Goal: Task Accomplishment & Management: Manage account settings

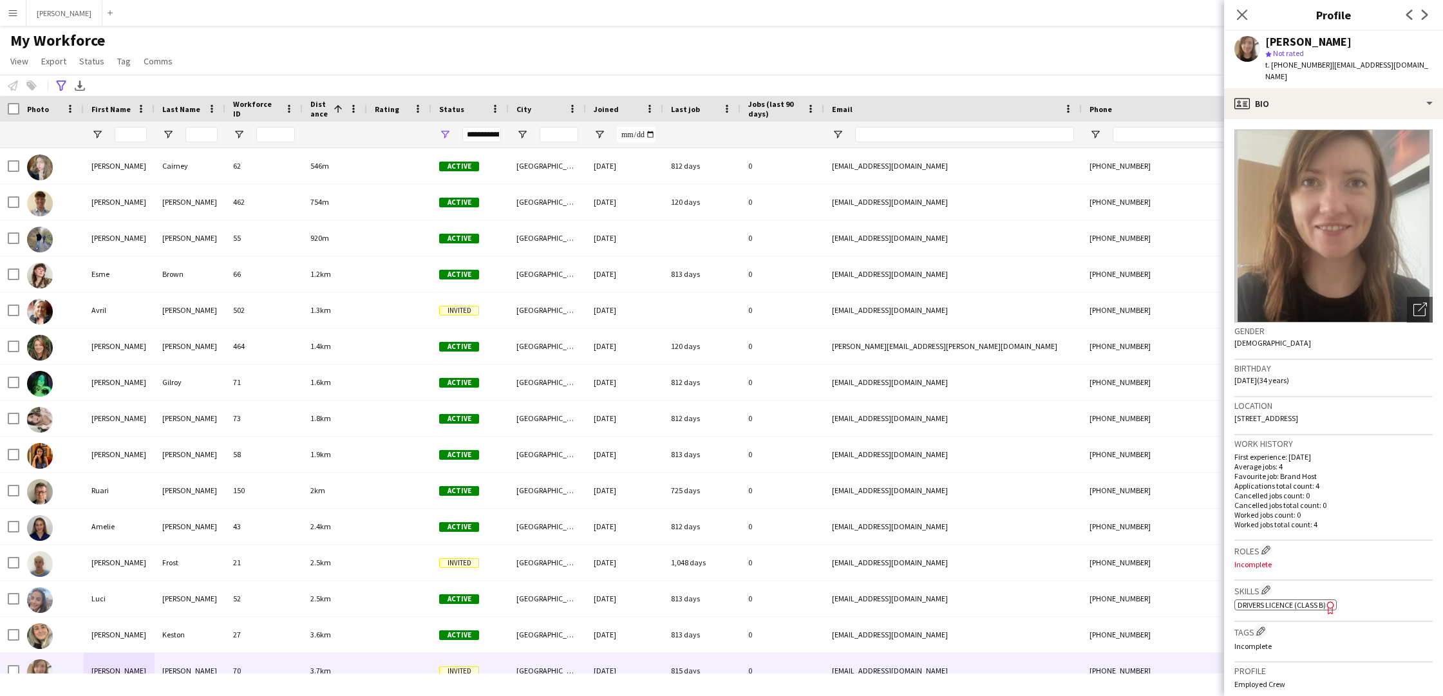
scroll to position [44, 0]
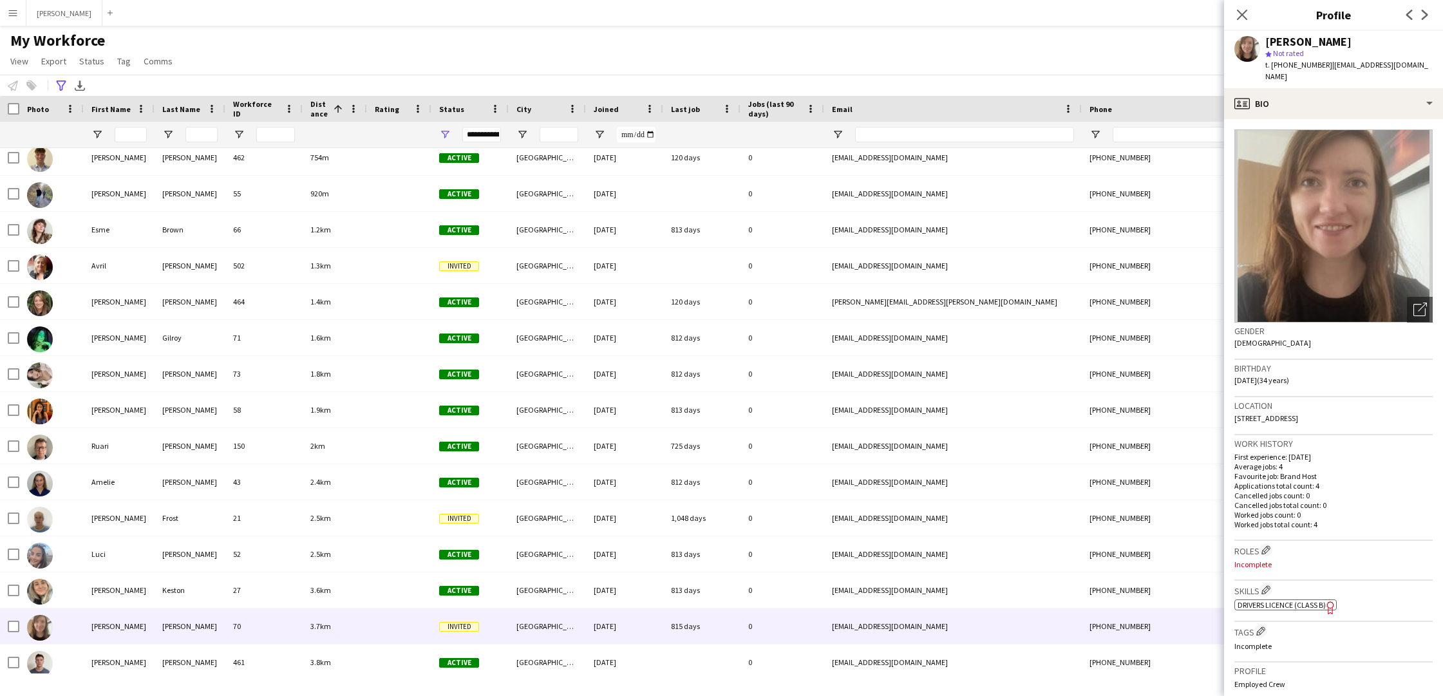
click at [9, 8] on app-icon "Menu" at bounding box center [13, 13] width 10 height 10
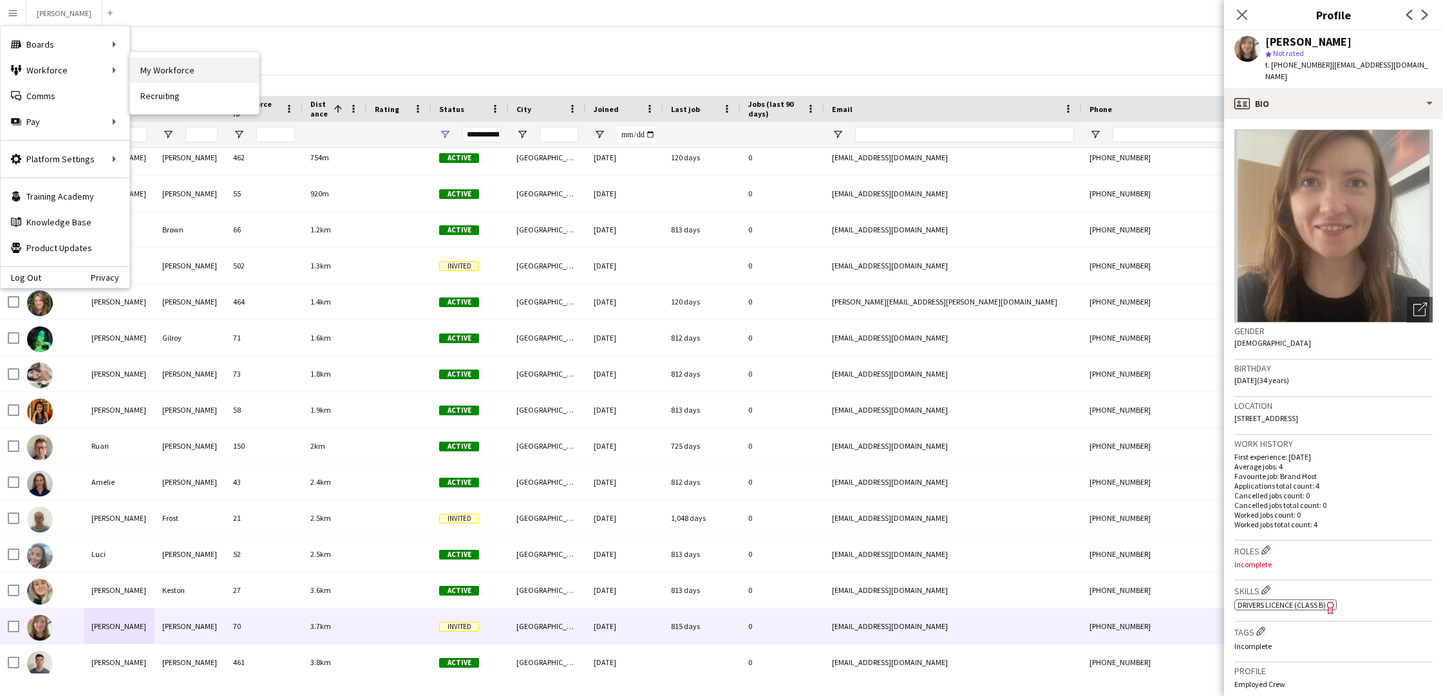
click at [173, 81] on link "My Workforce" at bounding box center [194, 70] width 129 height 26
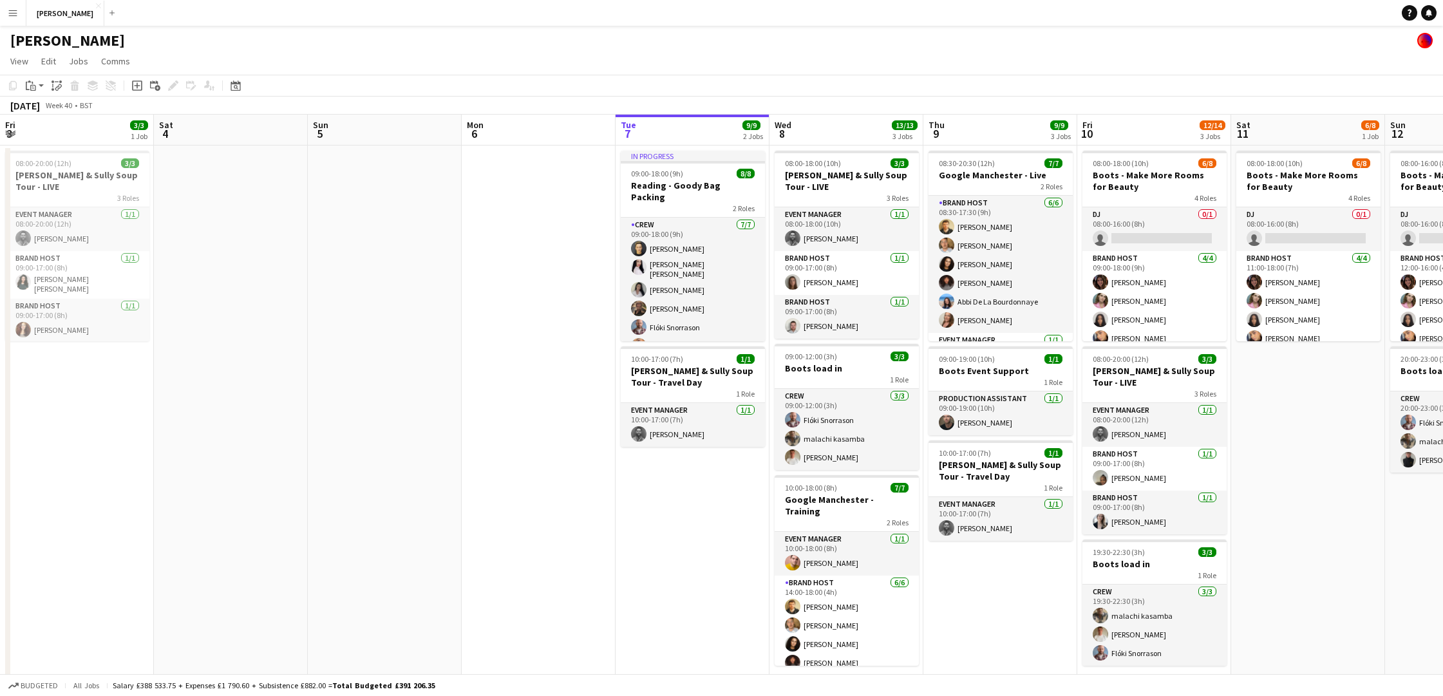
scroll to position [0, 296]
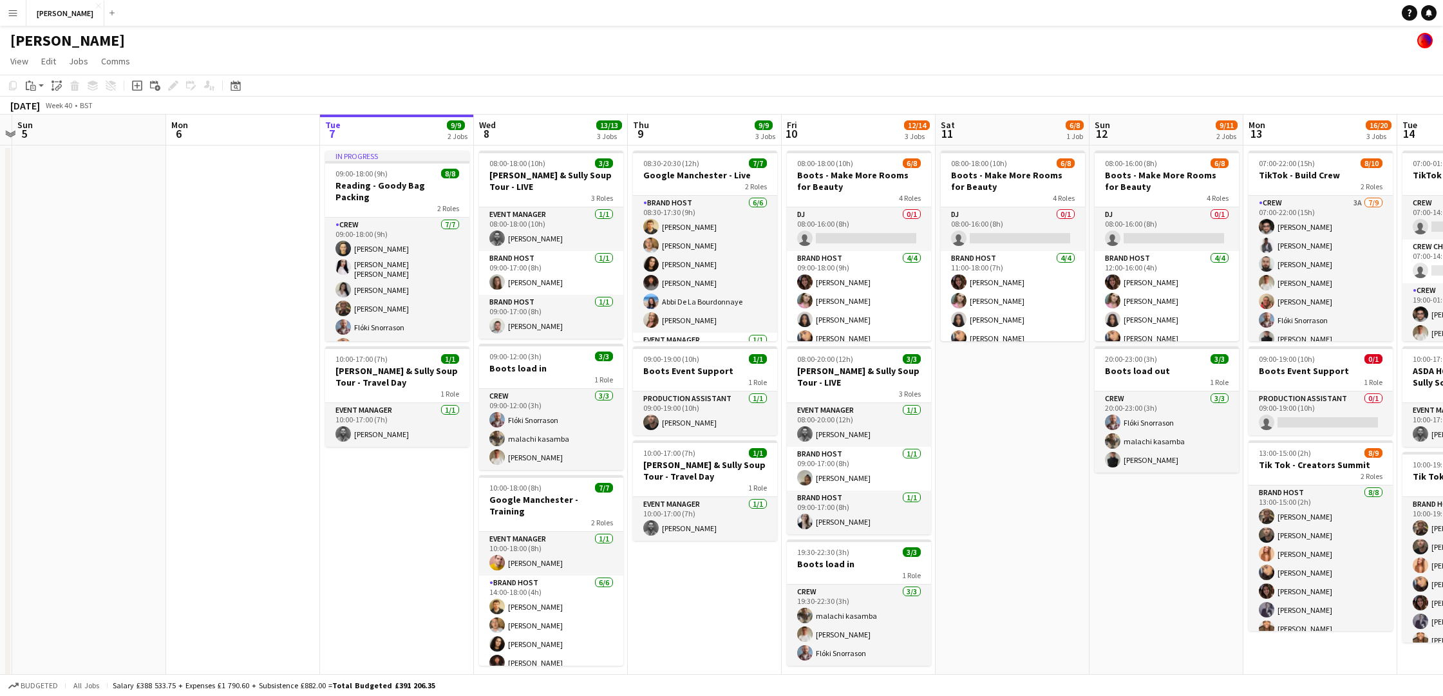
click at [17, 15] on app-icon "Menu" at bounding box center [13, 13] width 10 height 10
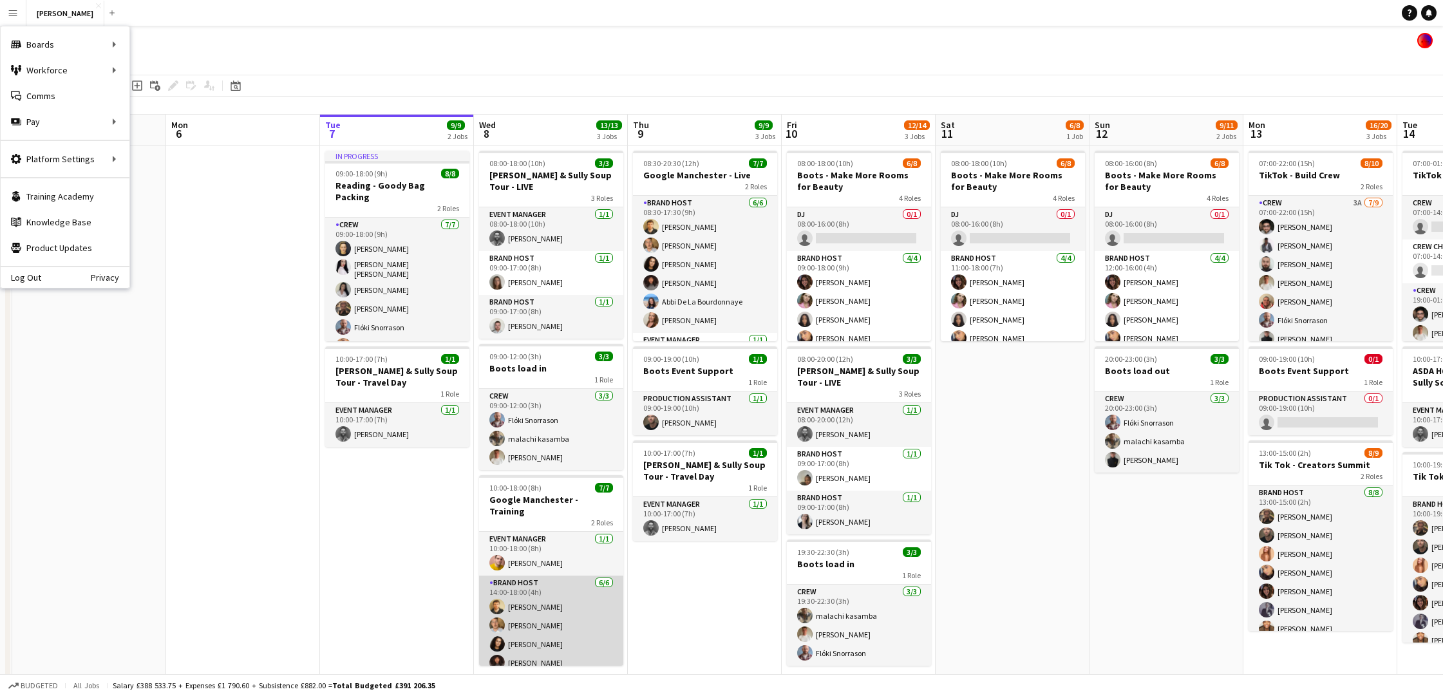
click at [541, 596] on app-card-role "Brand Host 6/6 14:00-18:00 (4h) Nathan Hulman Chris Owen Tillie Amartey Gloria …" at bounding box center [551, 644] width 144 height 137
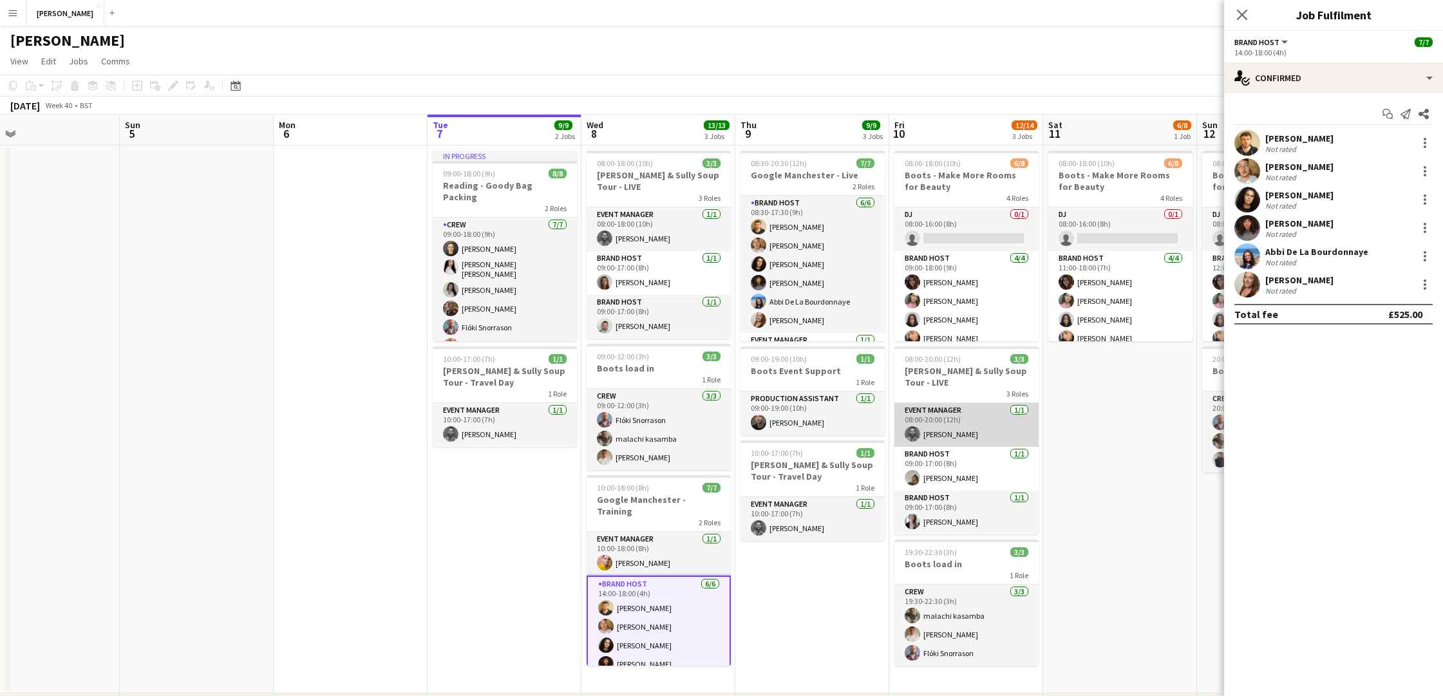
scroll to position [0, 305]
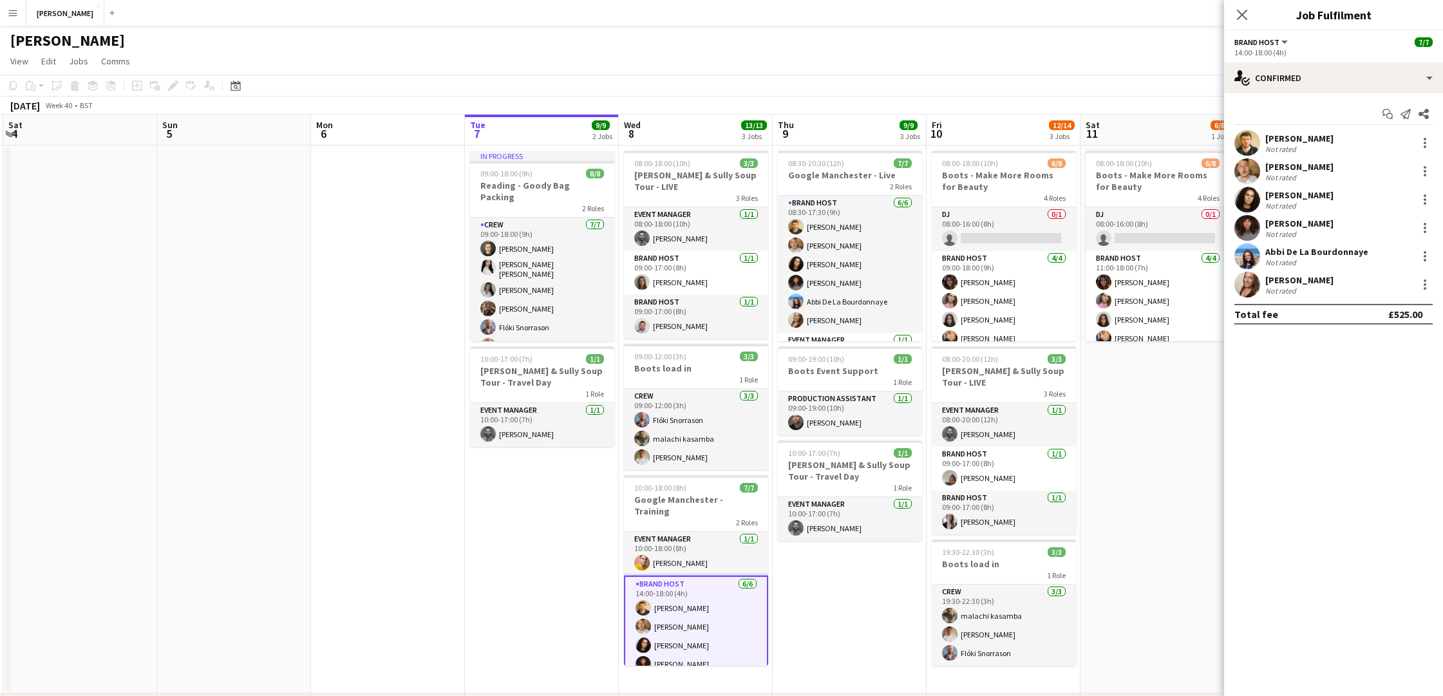
click at [1242, 165] on app-user-avatar at bounding box center [1247, 171] width 26 height 26
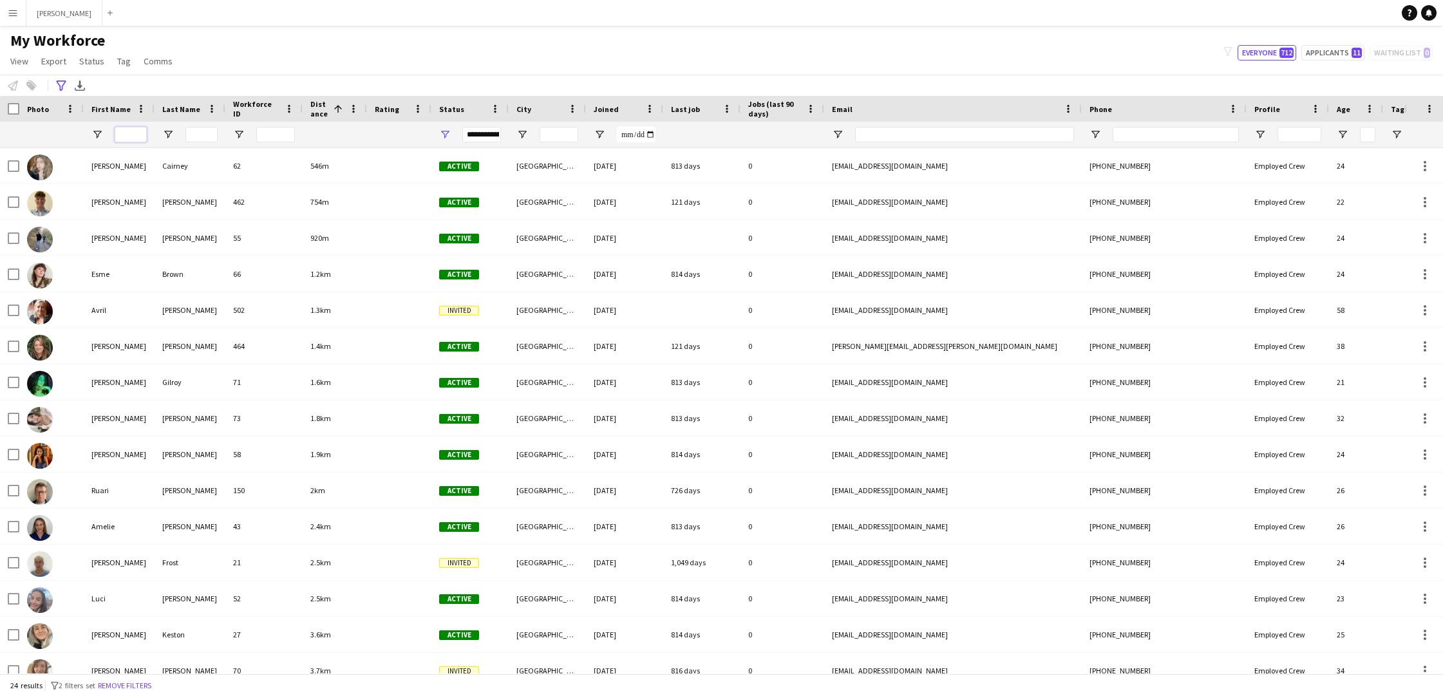
click at [129, 130] on input "First Name Filter Input" at bounding box center [131, 134] width 32 height 15
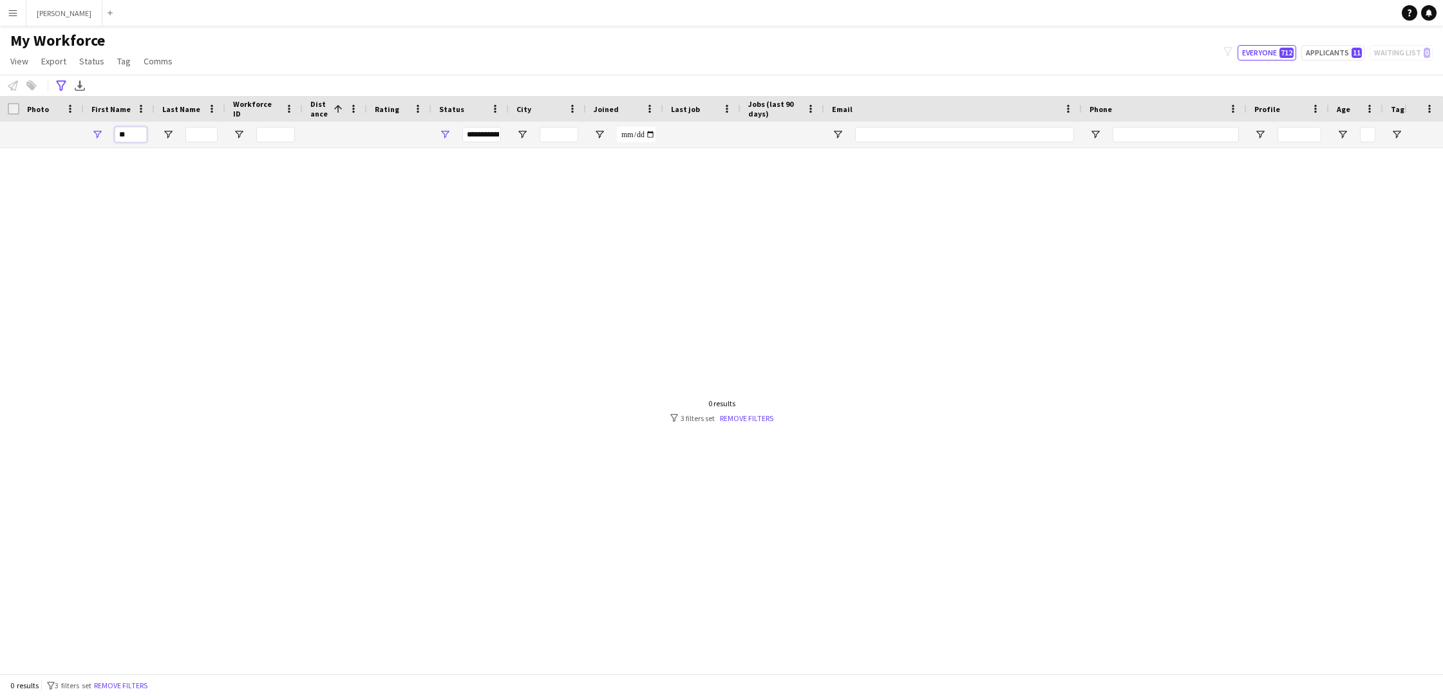
type input "*"
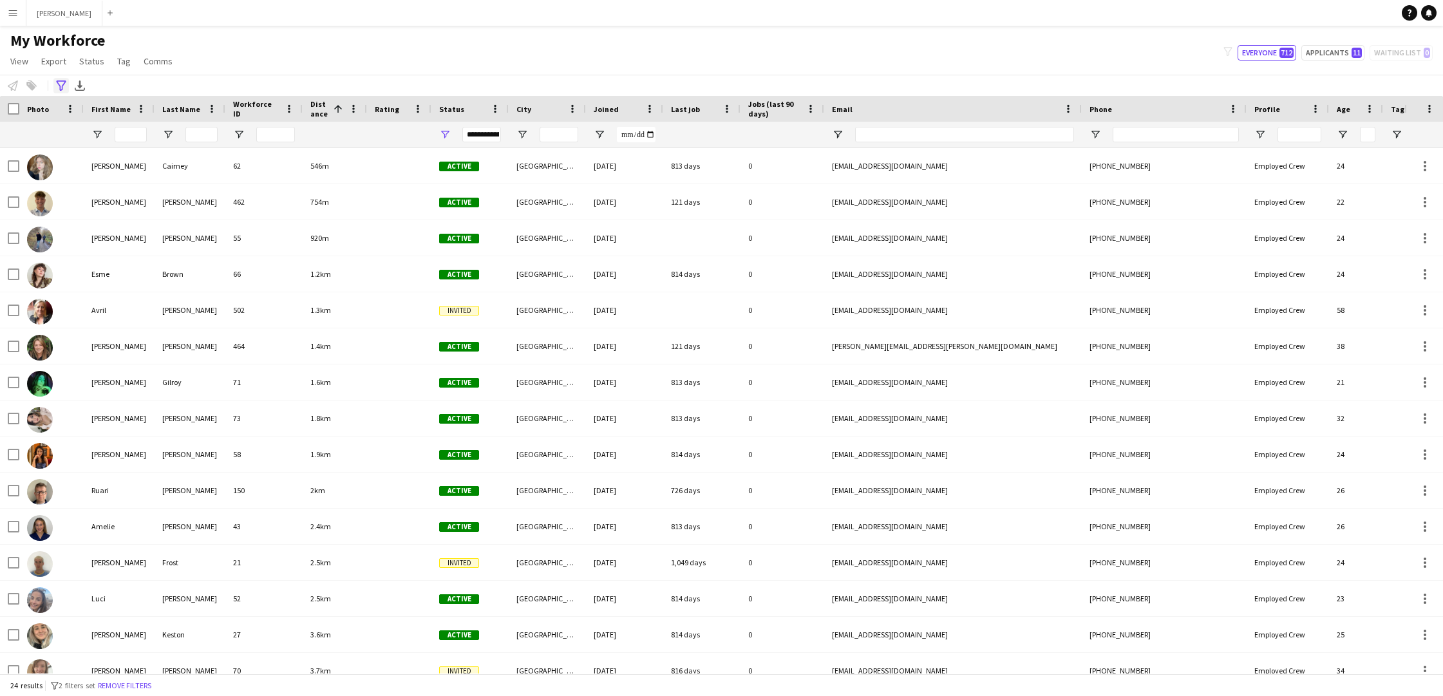
click at [63, 89] on icon "Advanced filters" at bounding box center [61, 85] width 10 height 10
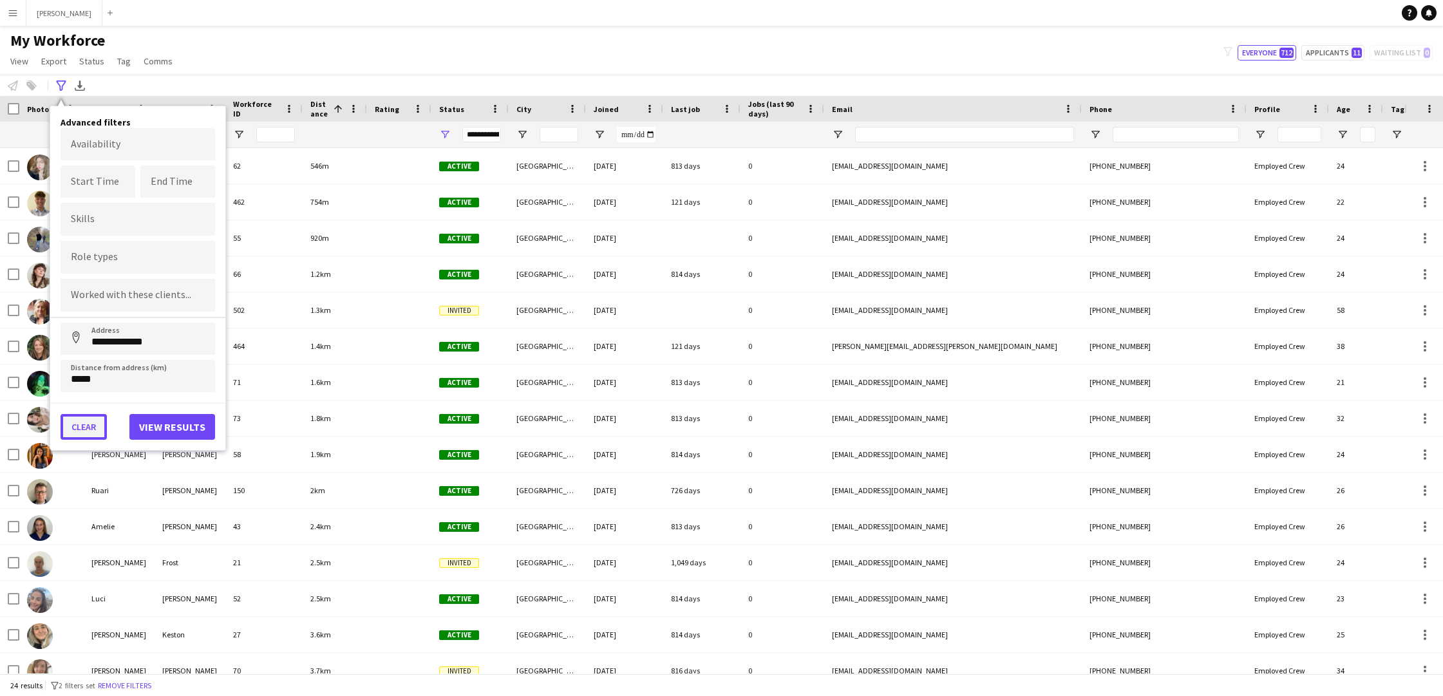
click at [78, 419] on button "Clear" at bounding box center [84, 427] width 46 height 26
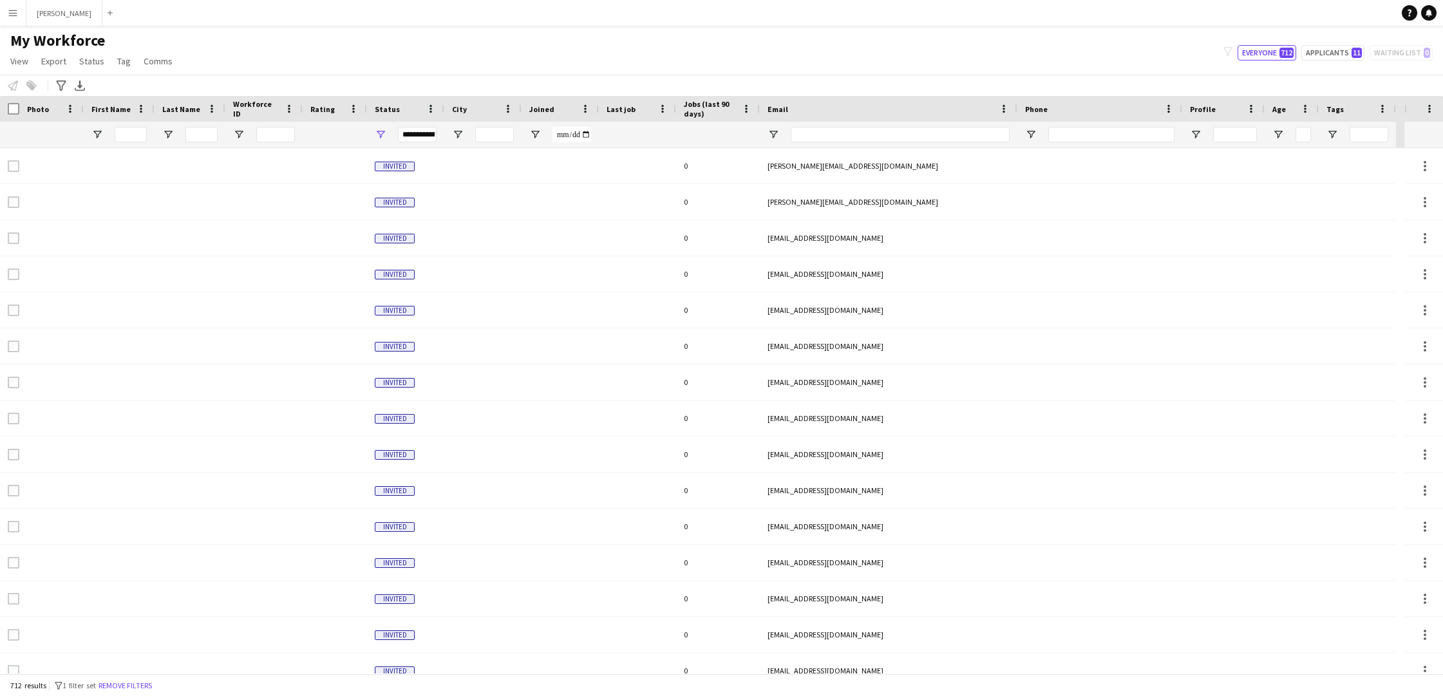
click at [136, 126] on div at bounding box center [131, 135] width 32 height 26
click at [136, 129] on input "First Name Filter Input" at bounding box center [131, 134] width 32 height 15
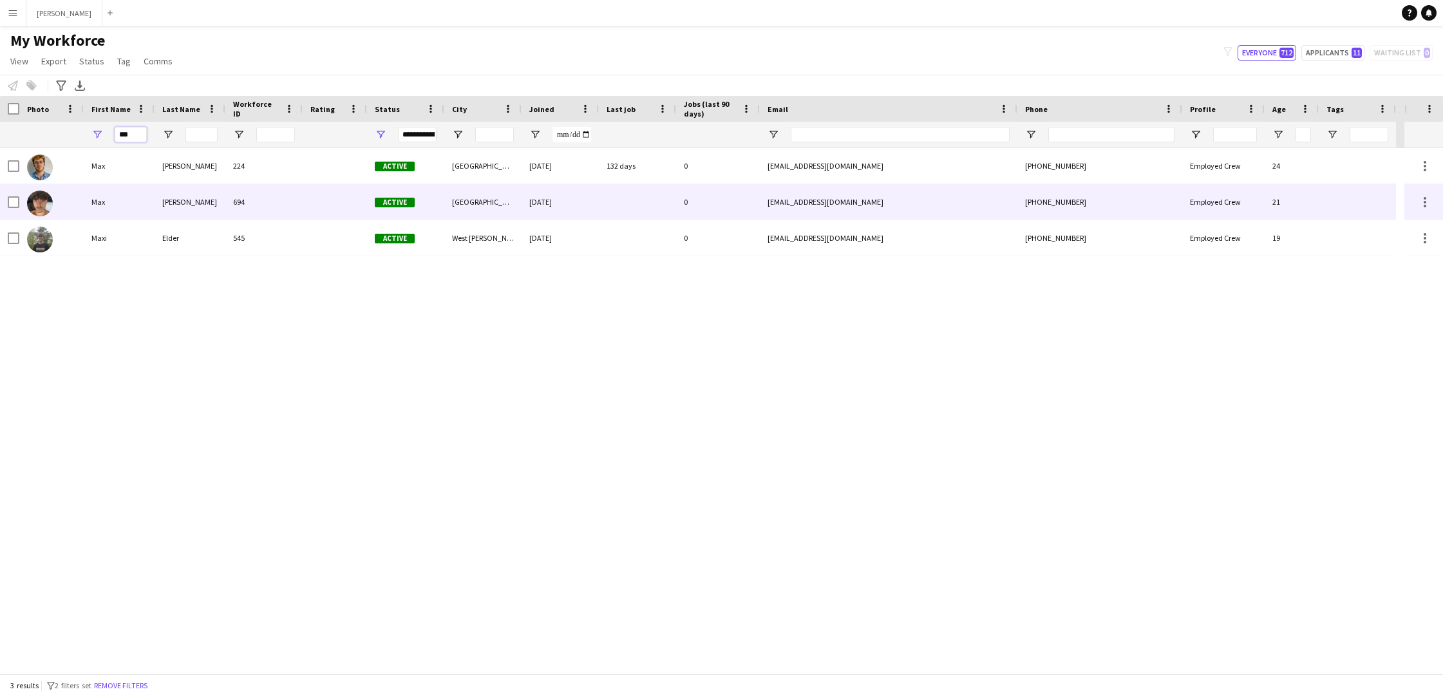
type input "***"
click at [117, 205] on div "Max" at bounding box center [119, 201] width 71 height 35
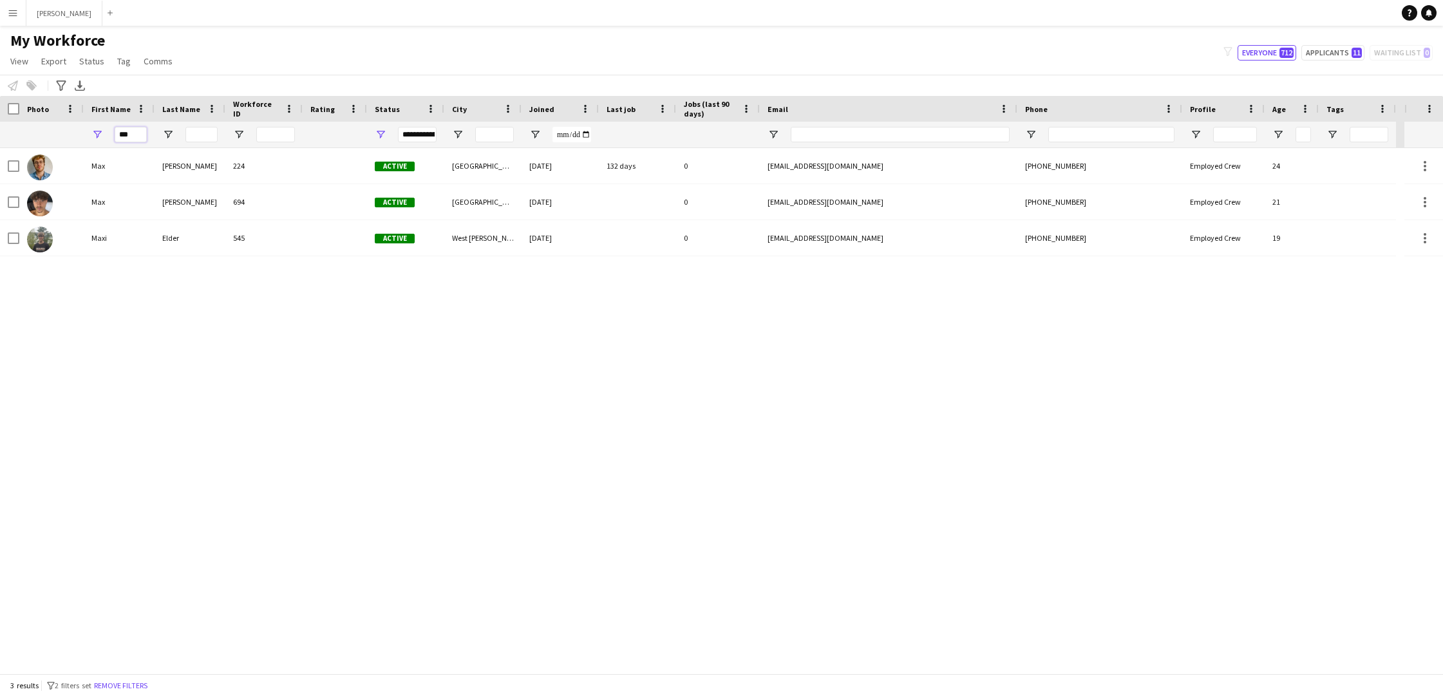
drag, startPoint x: 136, startPoint y: 137, endPoint x: 106, endPoint y: 135, distance: 29.7
click at [106, 135] on div "***" at bounding box center [119, 135] width 71 height 26
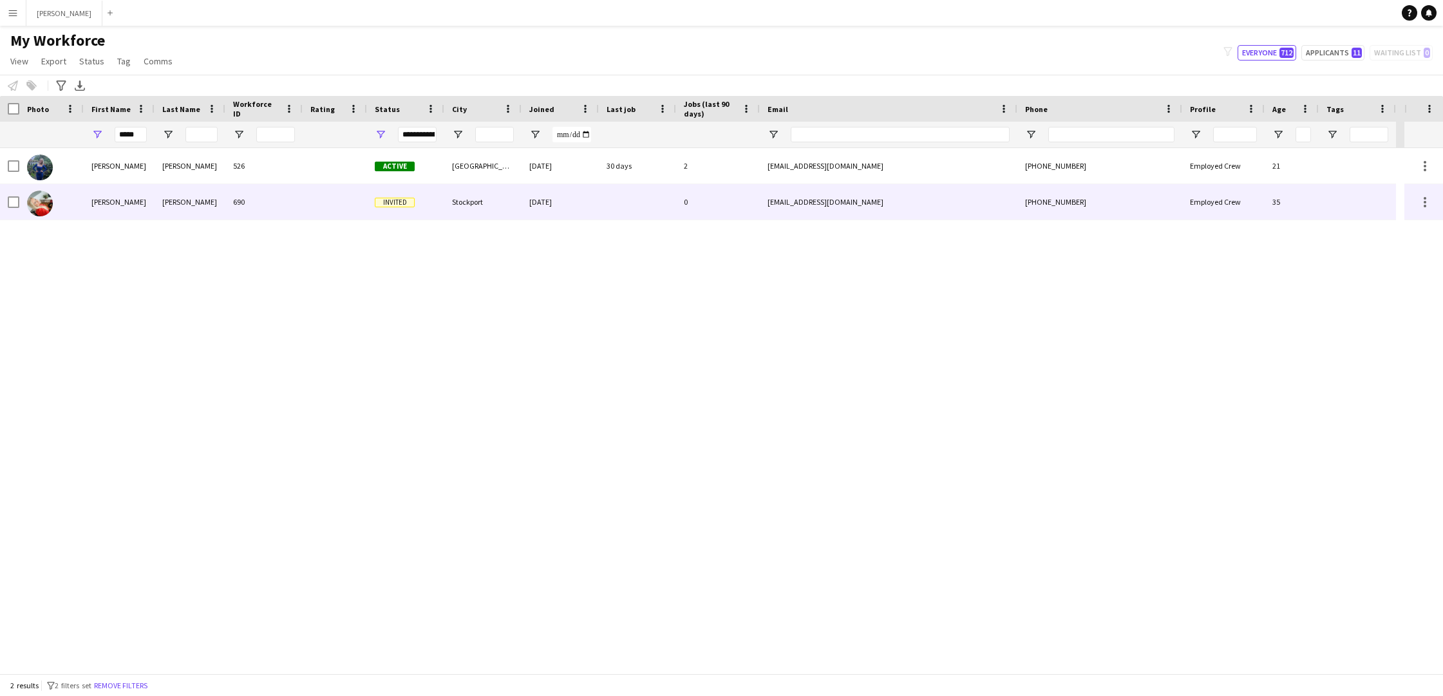
click at [104, 206] on div "Rosie" at bounding box center [119, 201] width 71 height 35
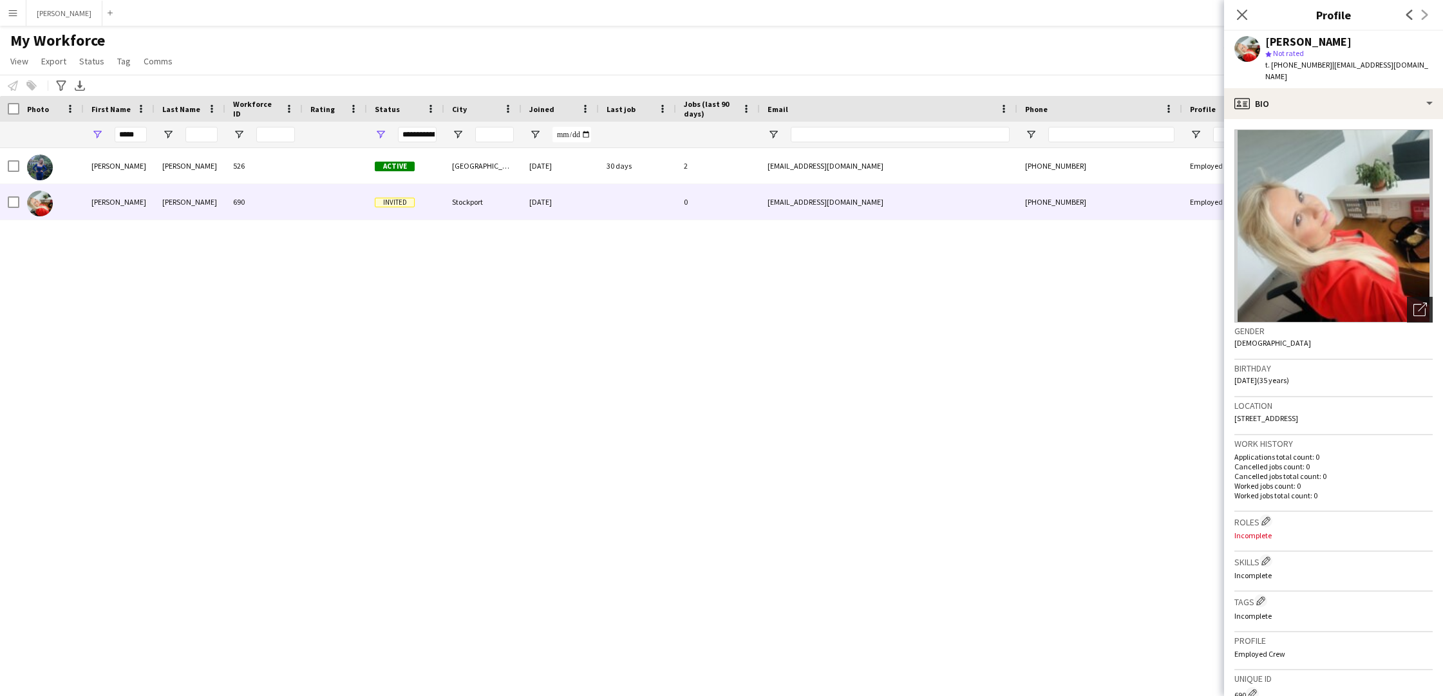
click at [1416, 297] on div "Open photos pop-in" at bounding box center [1420, 310] width 26 height 26
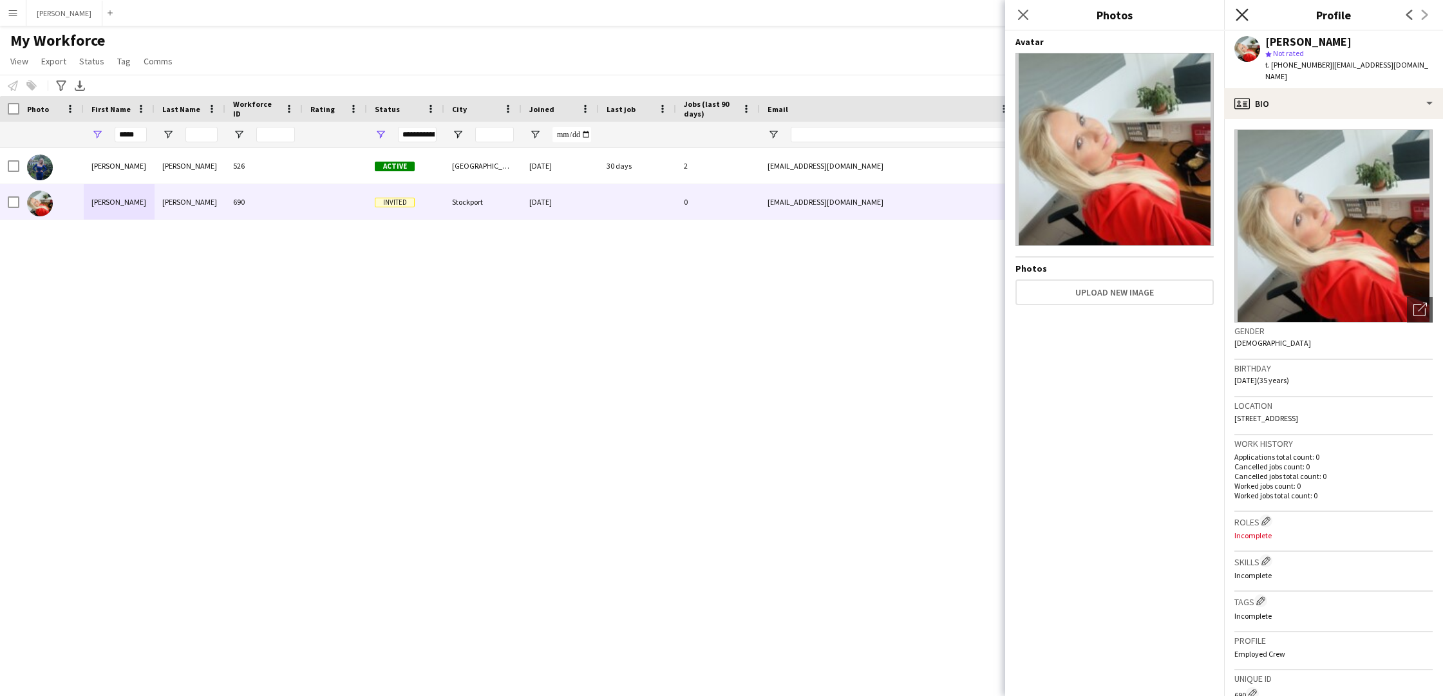
click at [1238, 14] on icon "Close pop-in" at bounding box center [1242, 14] width 12 height 12
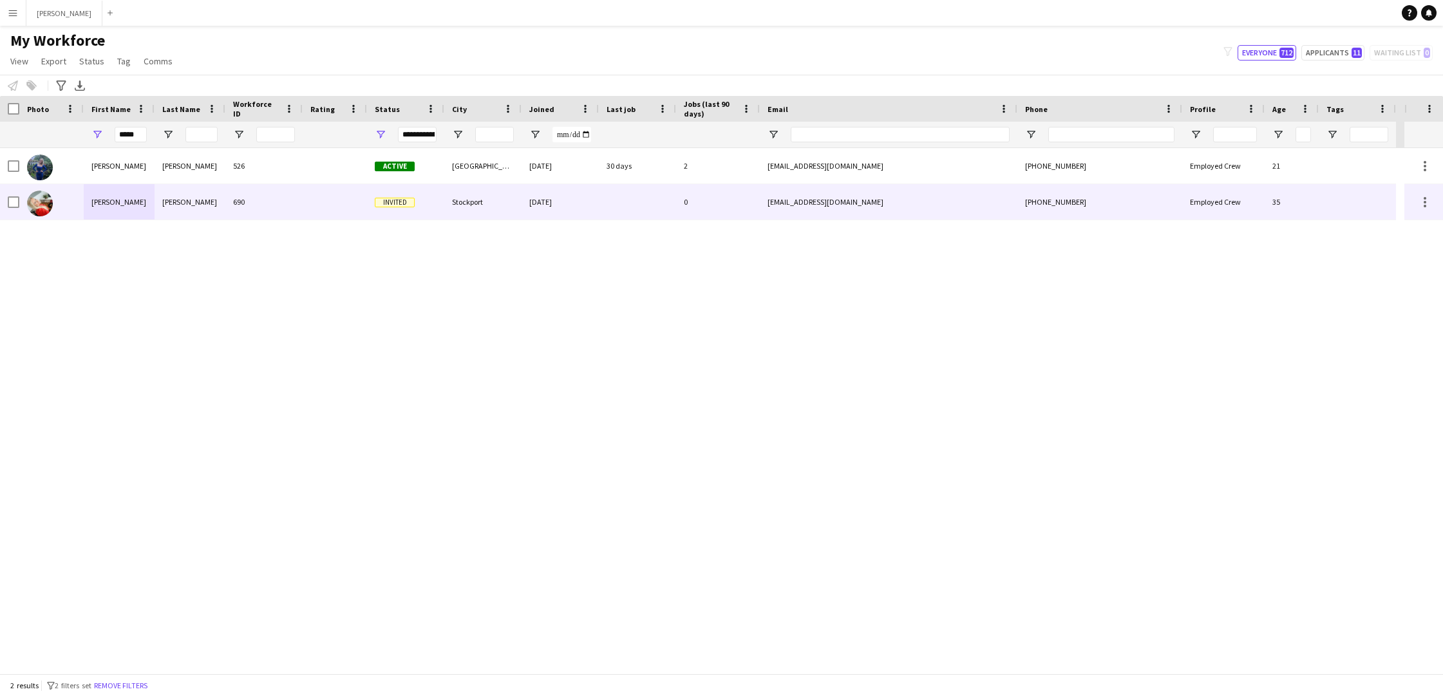
click at [204, 205] on div "Smith" at bounding box center [190, 201] width 71 height 35
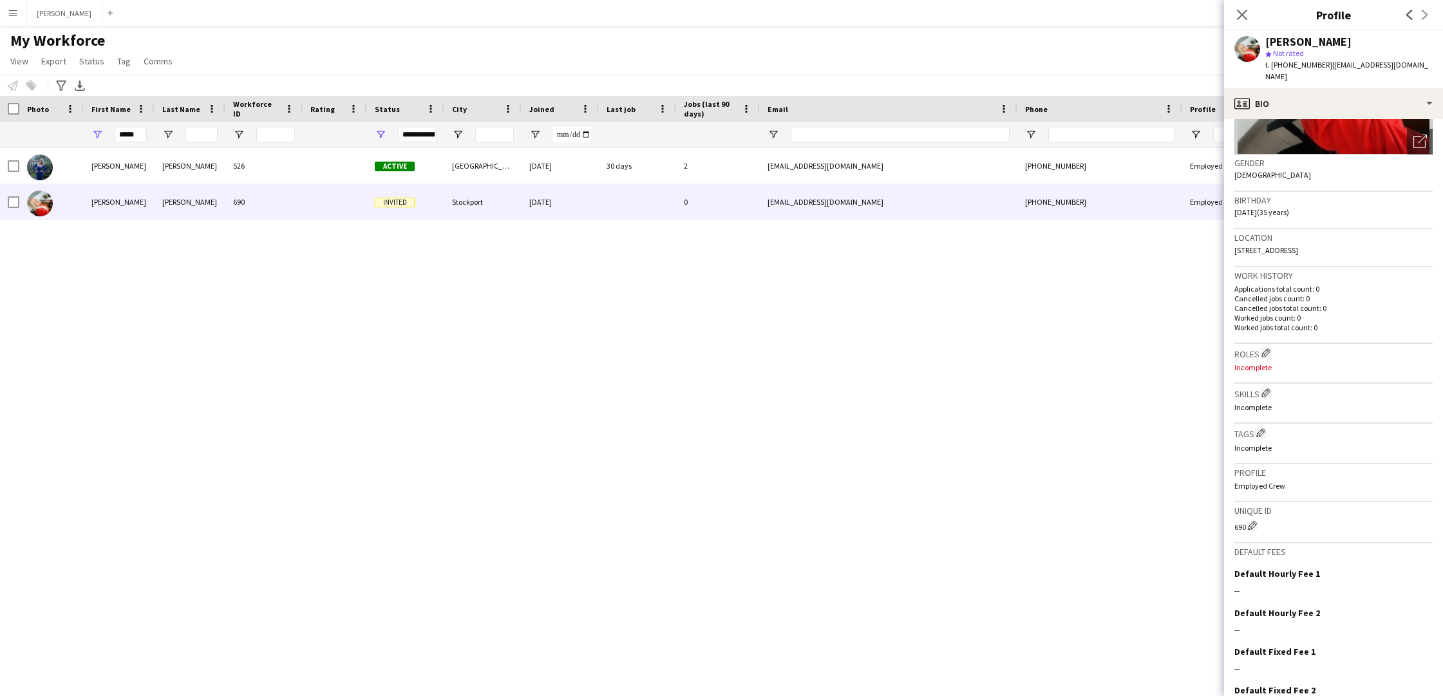
scroll to position [230, 0]
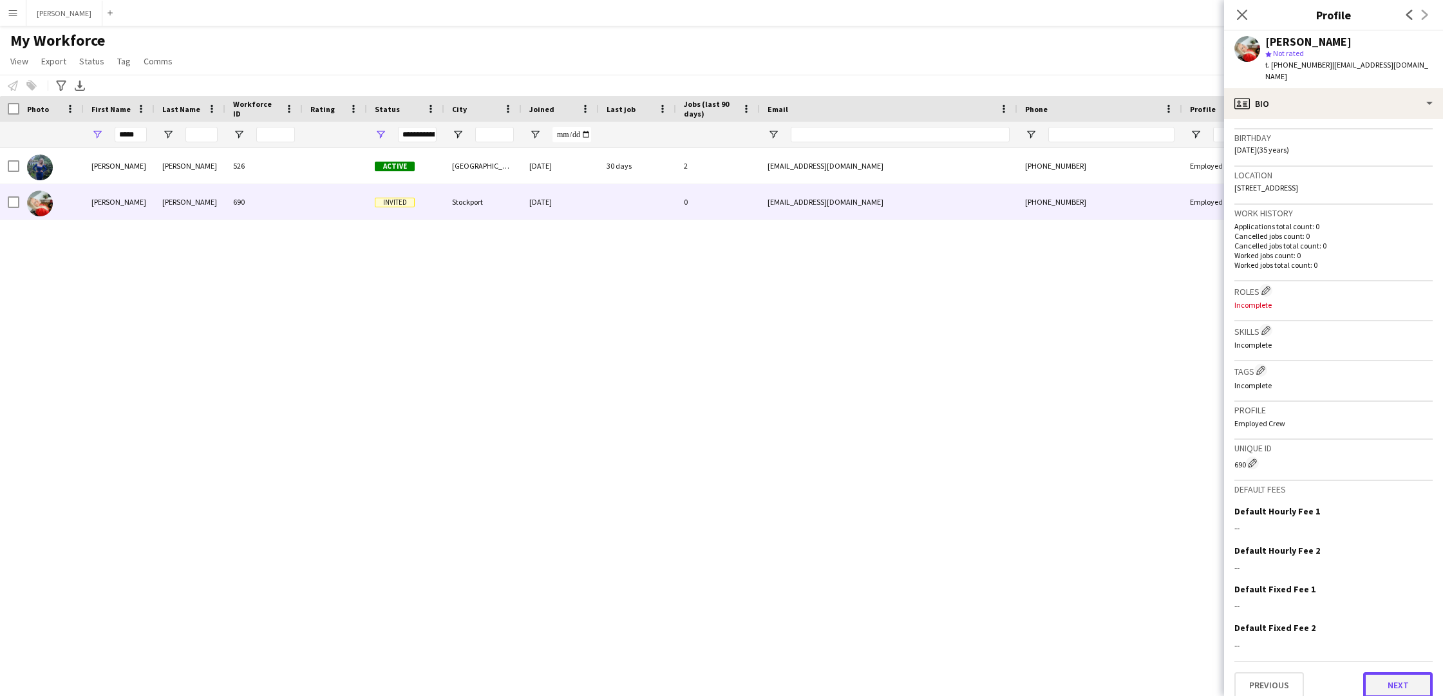
click at [1404, 672] on button "Next" at bounding box center [1398, 685] width 70 height 26
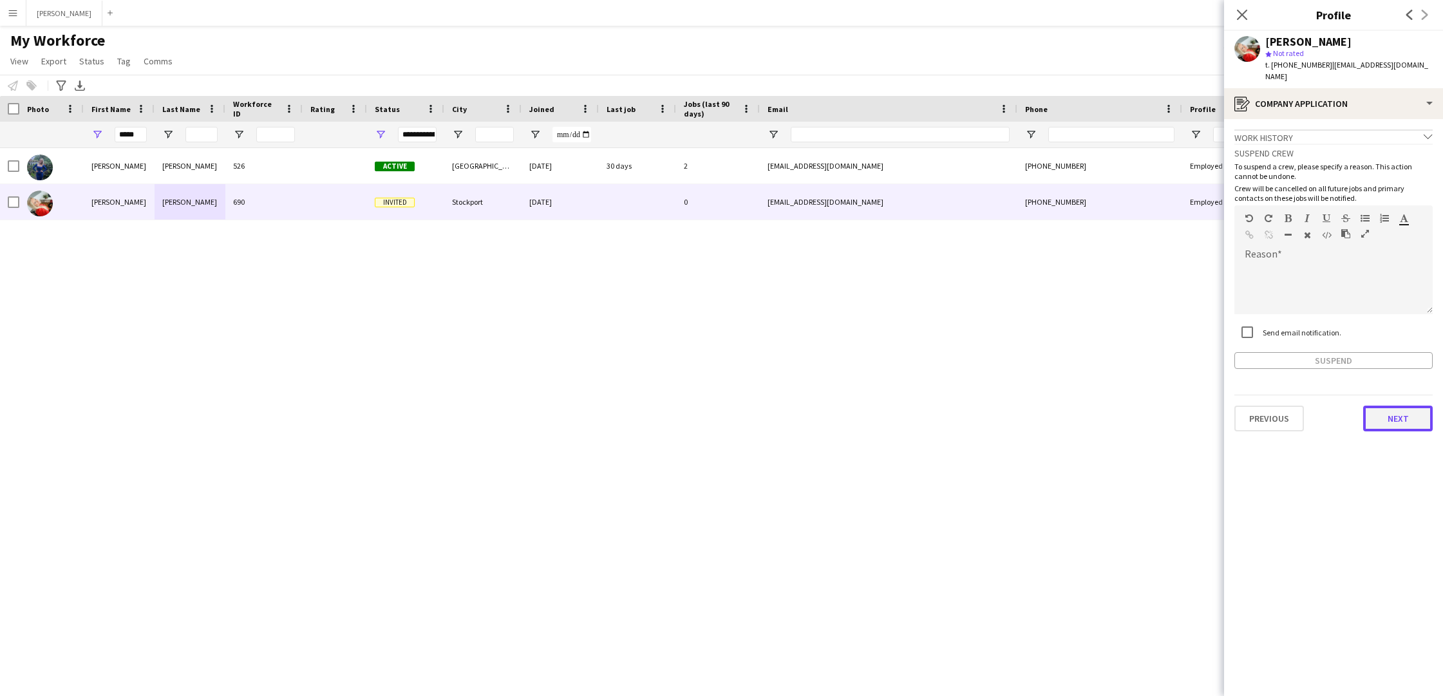
click at [1404, 413] on button "Next" at bounding box center [1398, 419] width 70 height 26
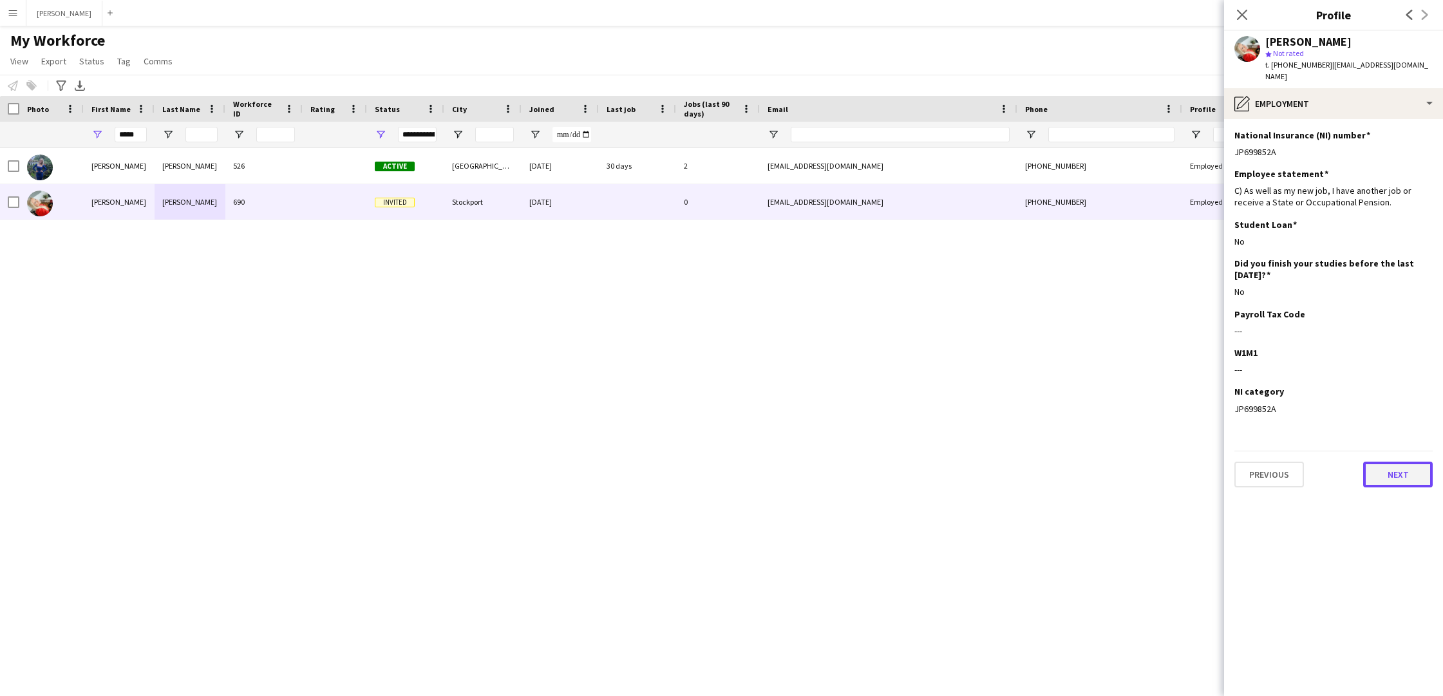
click at [1398, 466] on button "Next" at bounding box center [1398, 475] width 70 height 26
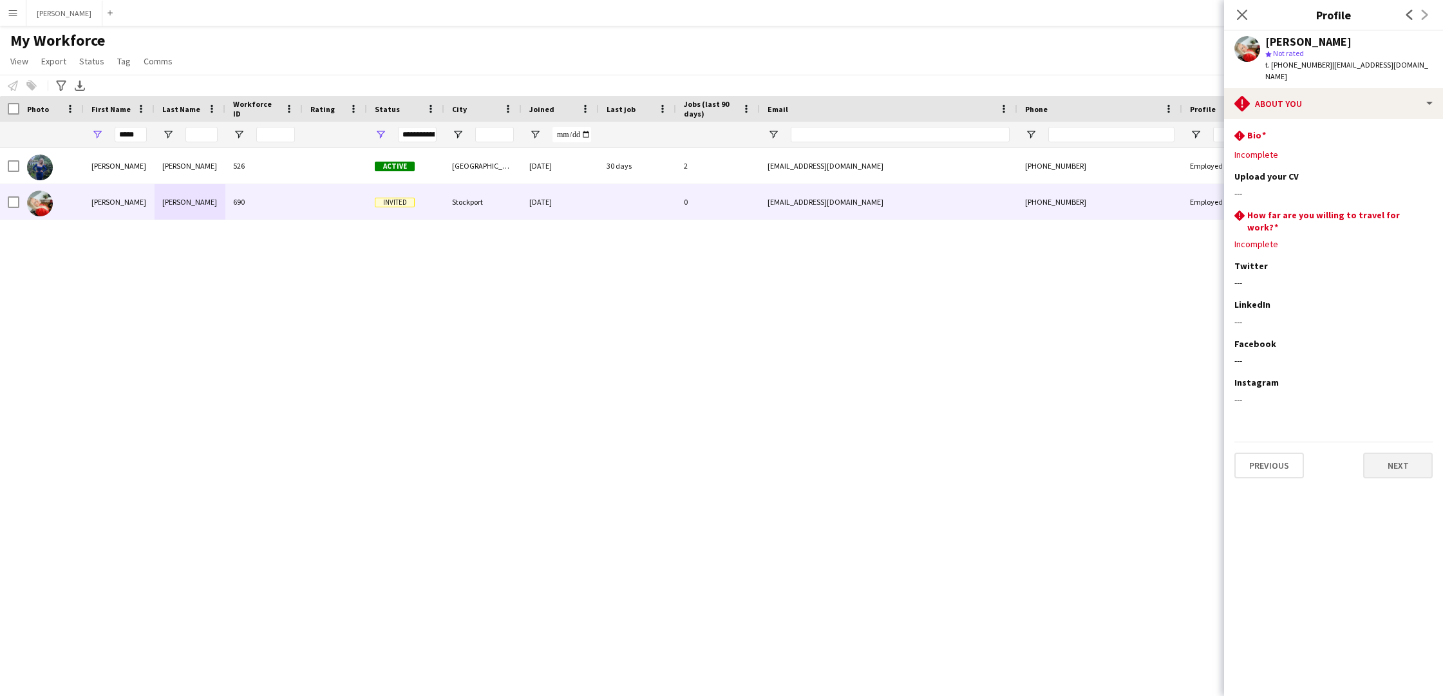
click at [1400, 453] on button "Next" at bounding box center [1398, 466] width 70 height 26
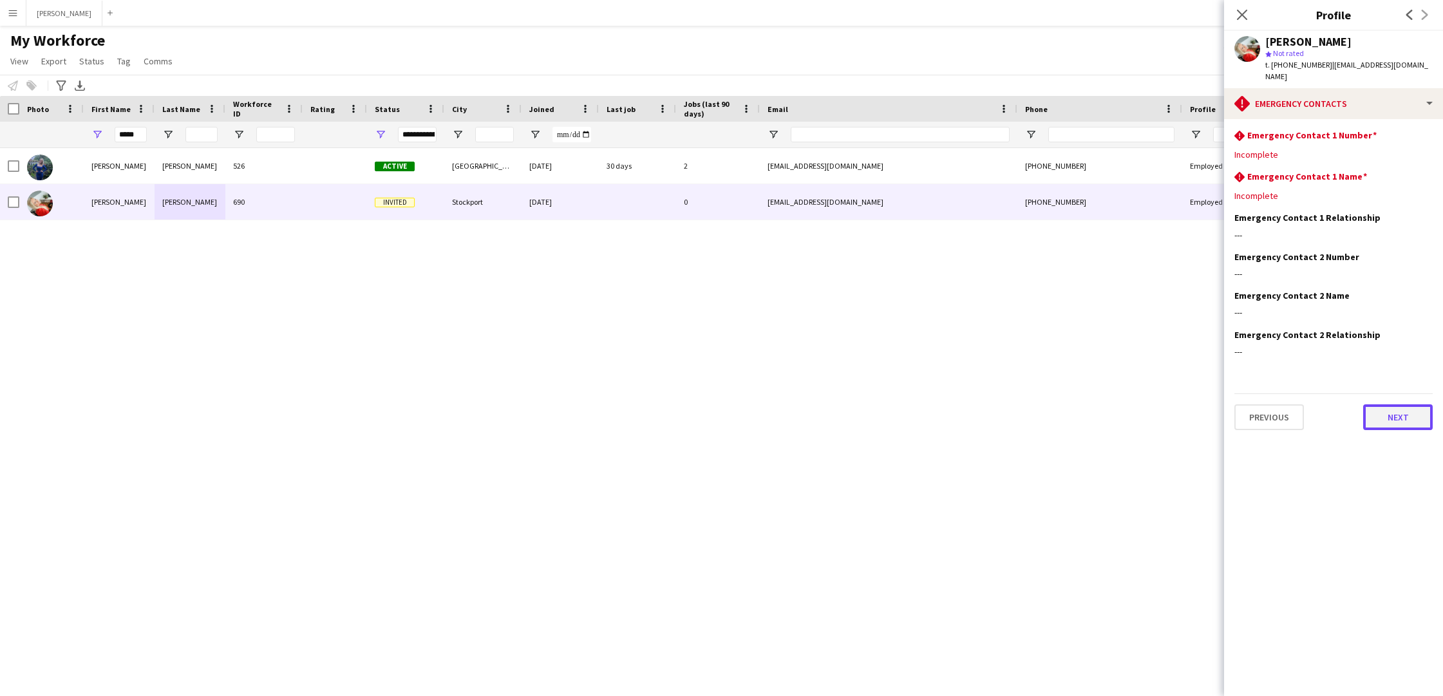
click at [1399, 404] on button "Next" at bounding box center [1398, 417] width 70 height 26
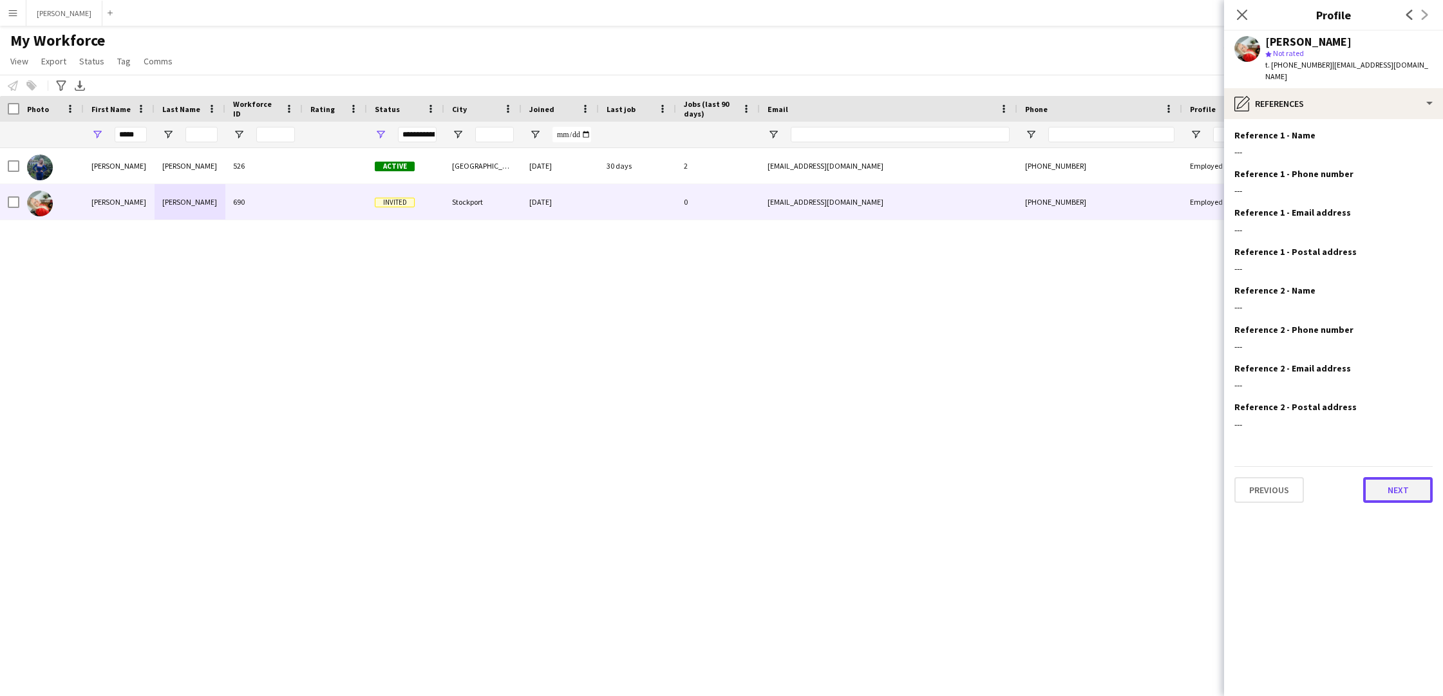
click at [1397, 477] on button "Next" at bounding box center [1398, 490] width 70 height 26
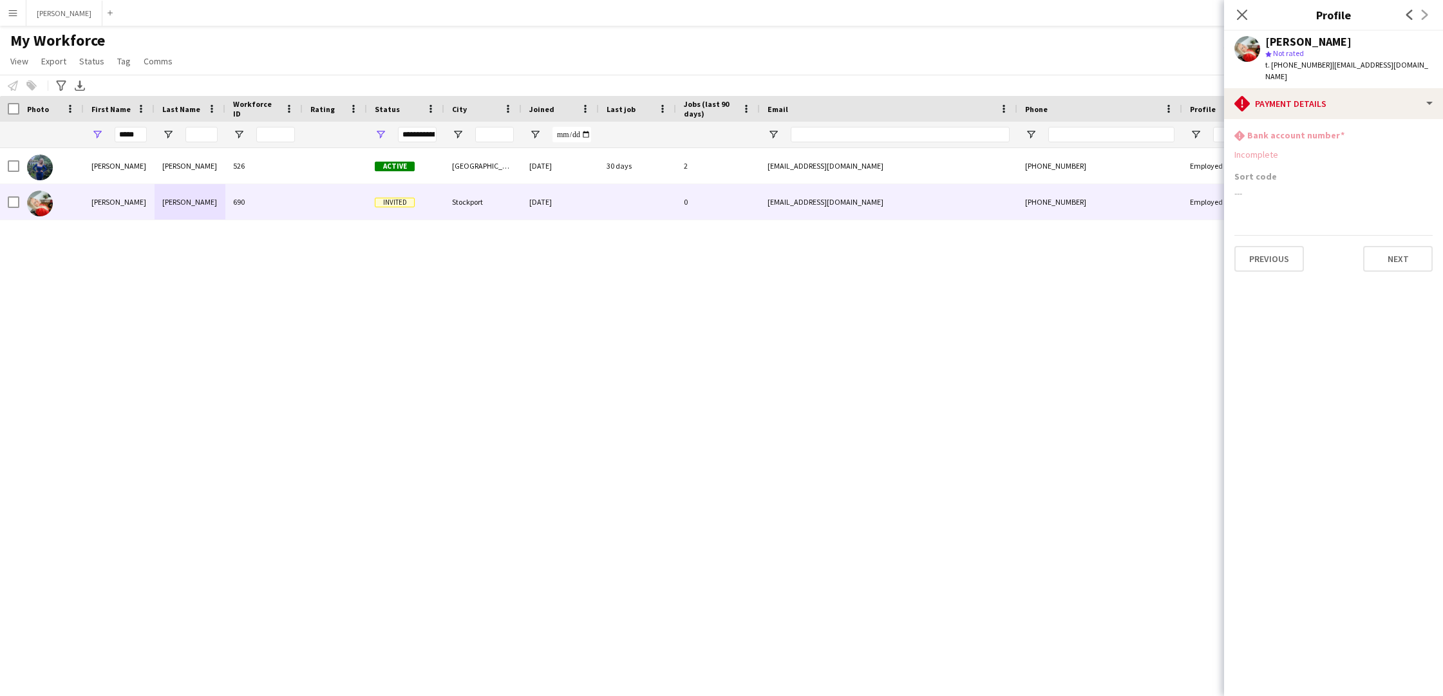
click at [1416, 261] on app-section-data-types "rhombus-alert Bank account number Incomplete Sort code --- Previous Next" at bounding box center [1333, 407] width 219 height 577
click at [1411, 247] on button "Next" at bounding box center [1398, 259] width 70 height 26
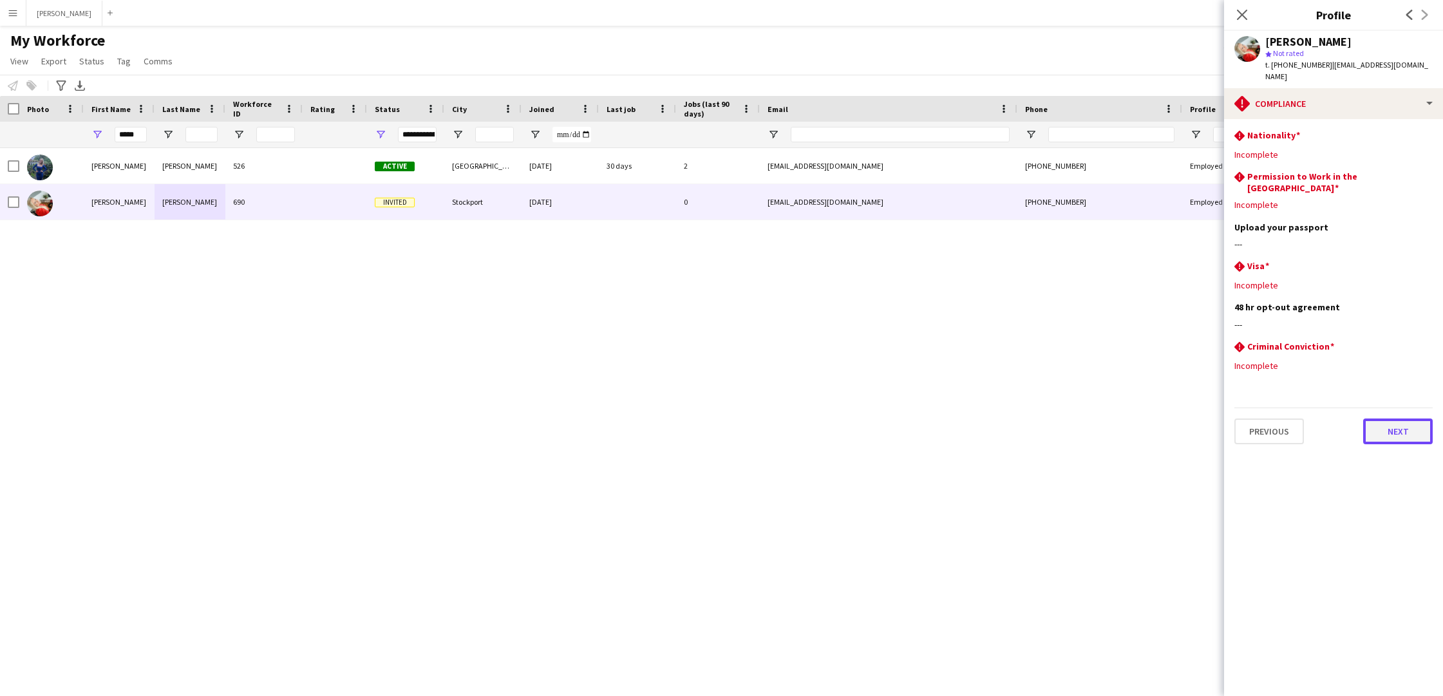
click at [1390, 419] on button "Next" at bounding box center [1398, 432] width 70 height 26
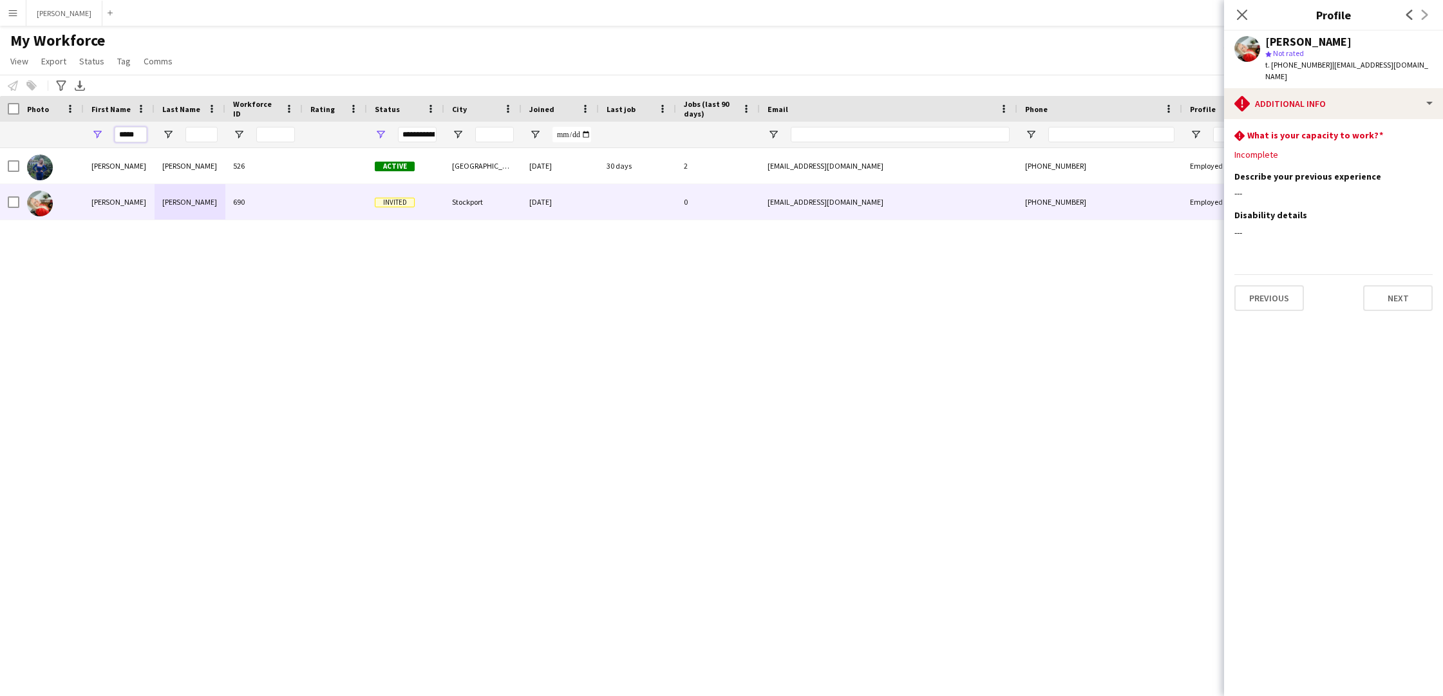
click at [140, 133] on input "*****" at bounding box center [131, 134] width 32 height 15
type input "*"
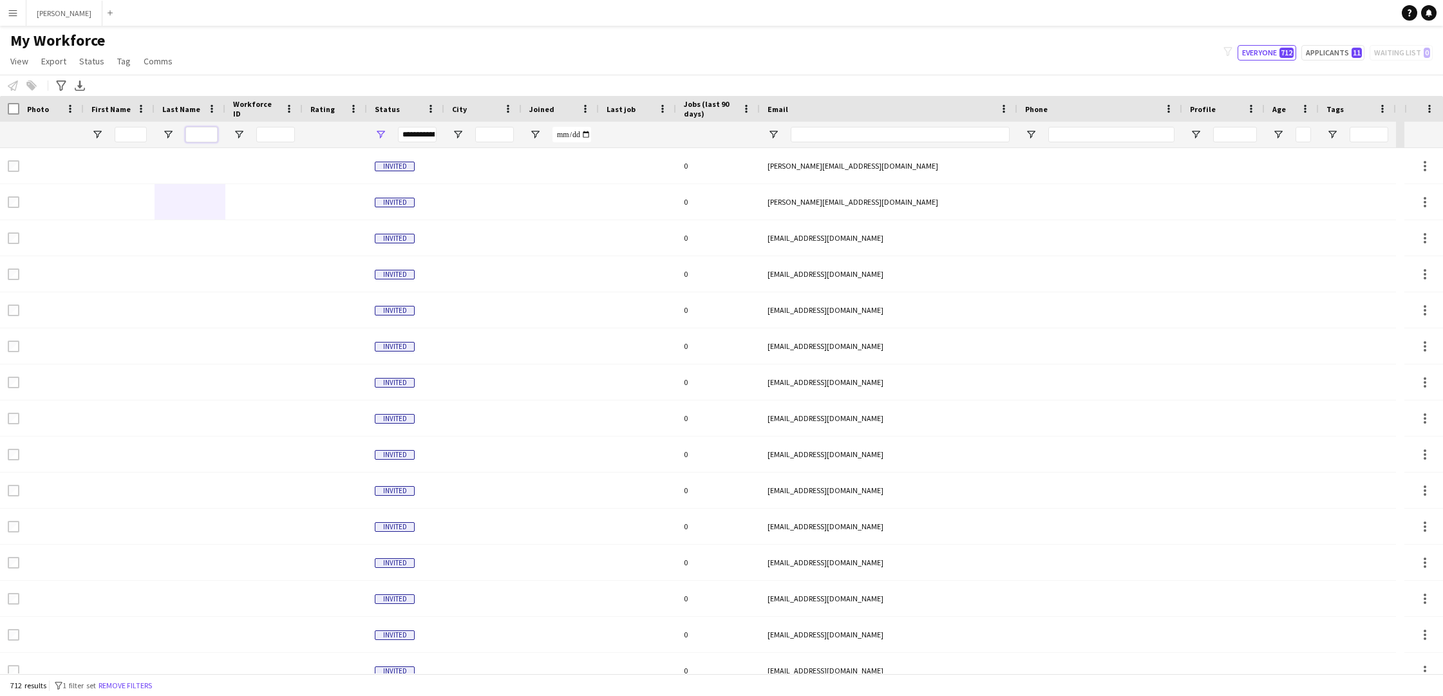
click at [196, 133] on input "Last Name Filter Input" at bounding box center [201, 134] width 32 height 15
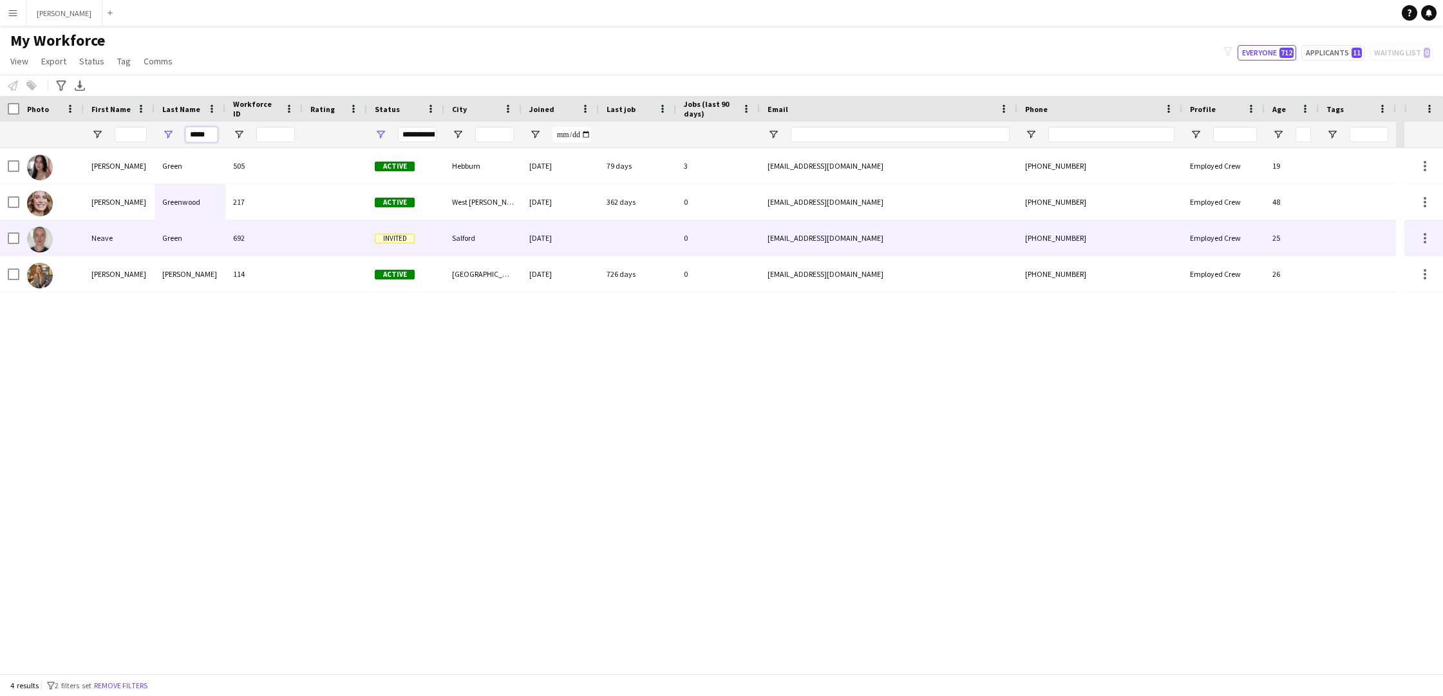
type input "*****"
click at [144, 233] on div "Neave" at bounding box center [119, 237] width 71 height 35
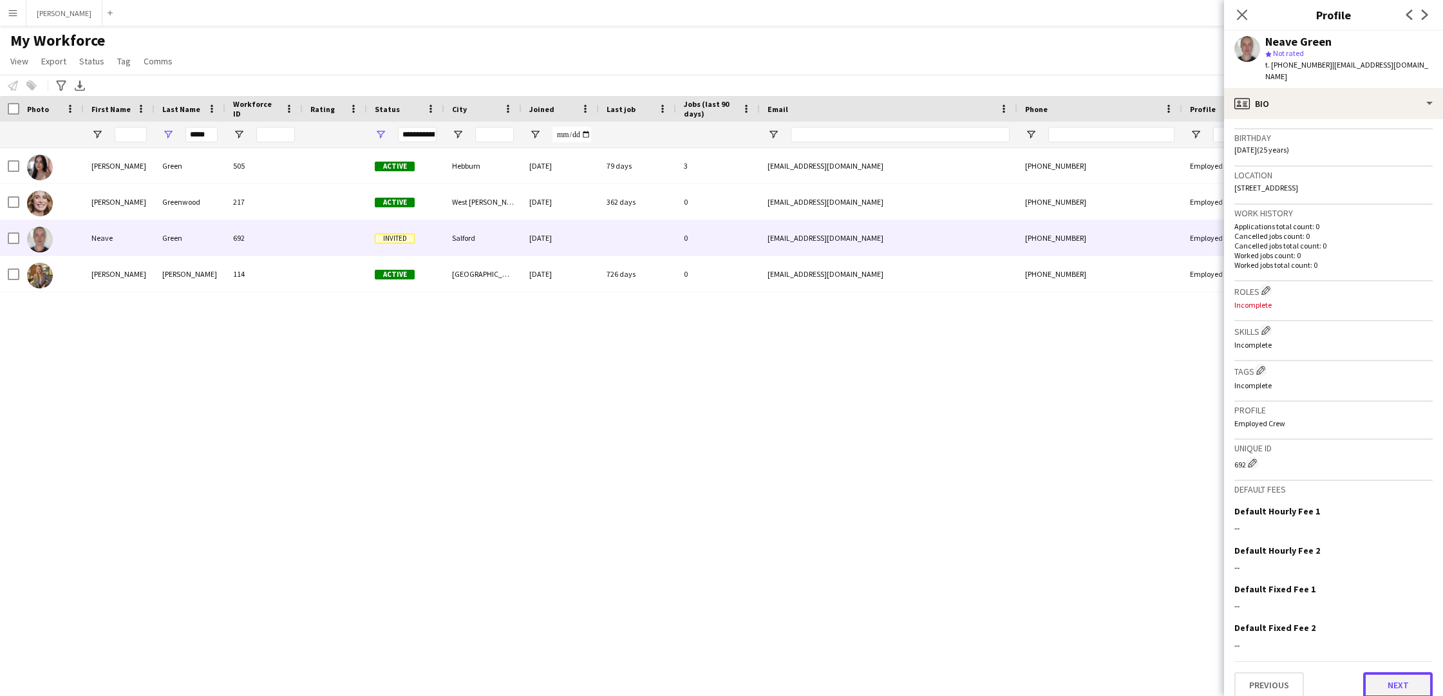
click at [1397, 672] on button "Next" at bounding box center [1398, 685] width 70 height 26
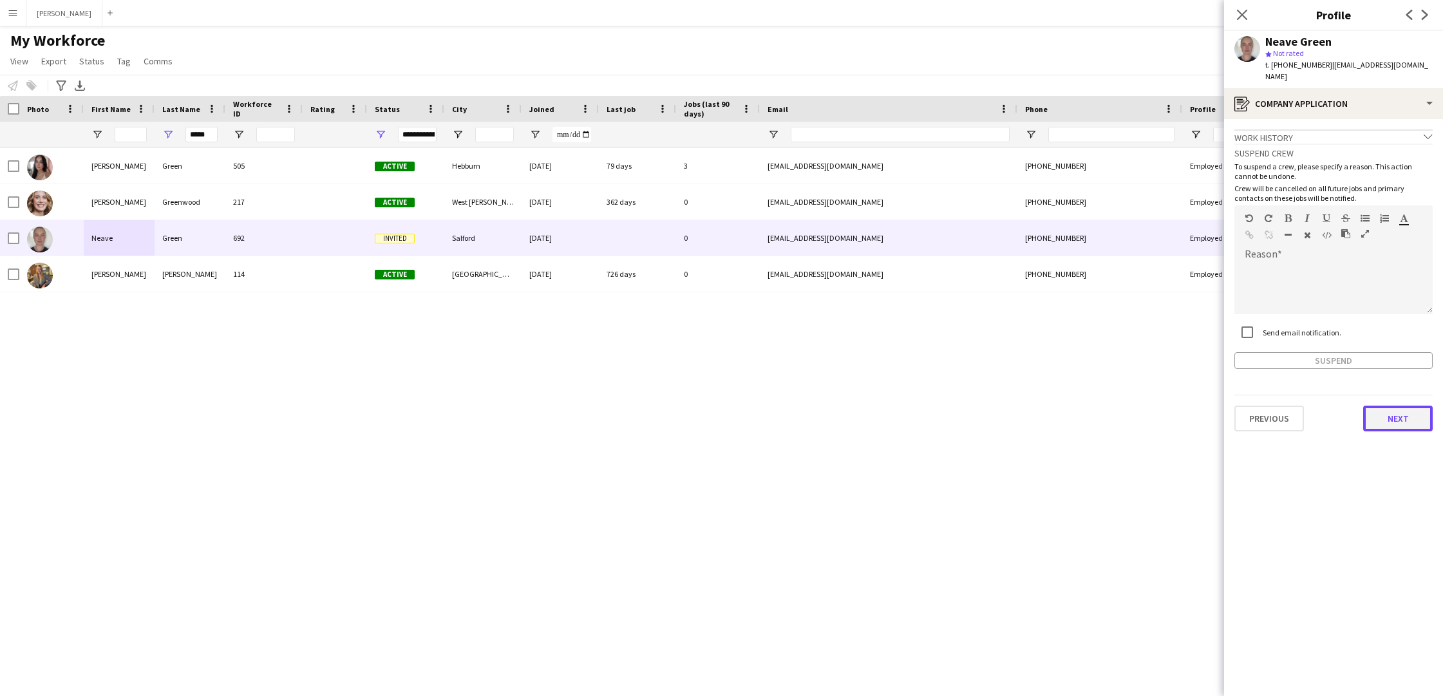
click at [1382, 406] on button "Next" at bounding box center [1398, 419] width 70 height 26
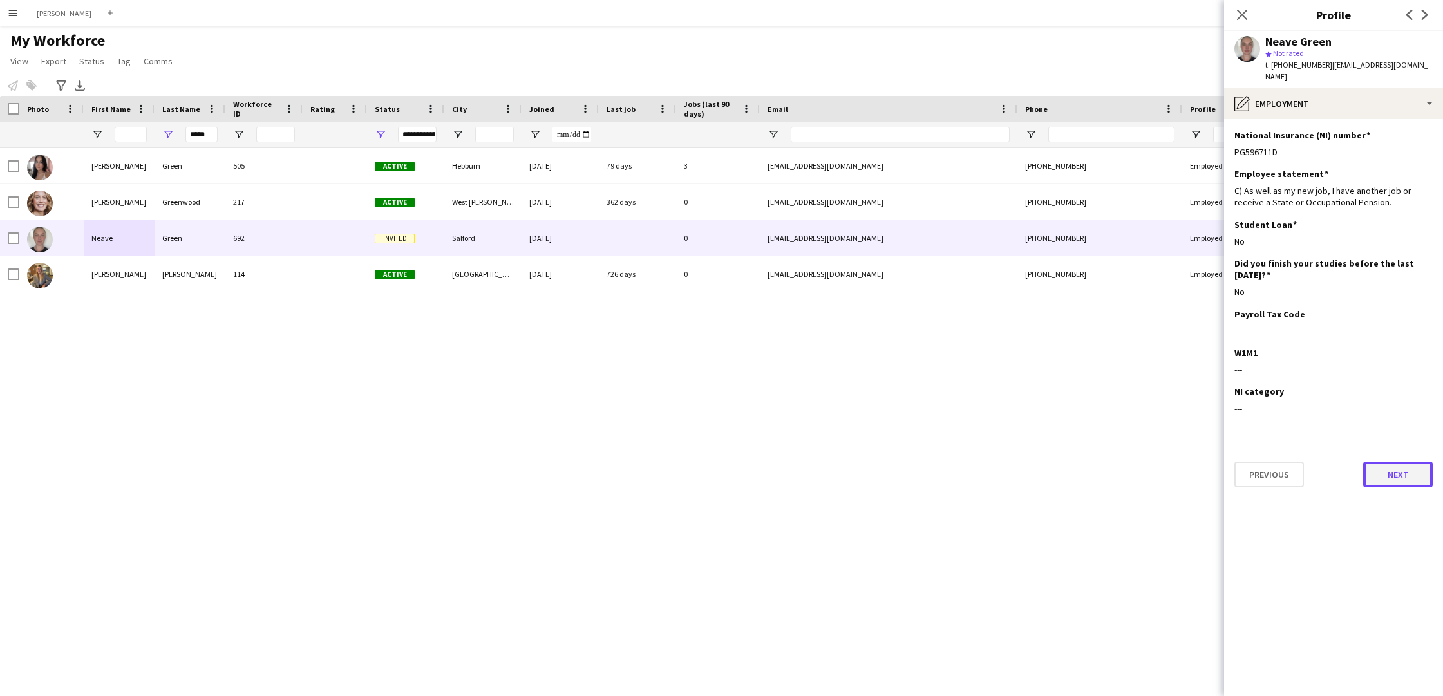
click at [1415, 466] on button "Next" at bounding box center [1398, 475] width 70 height 26
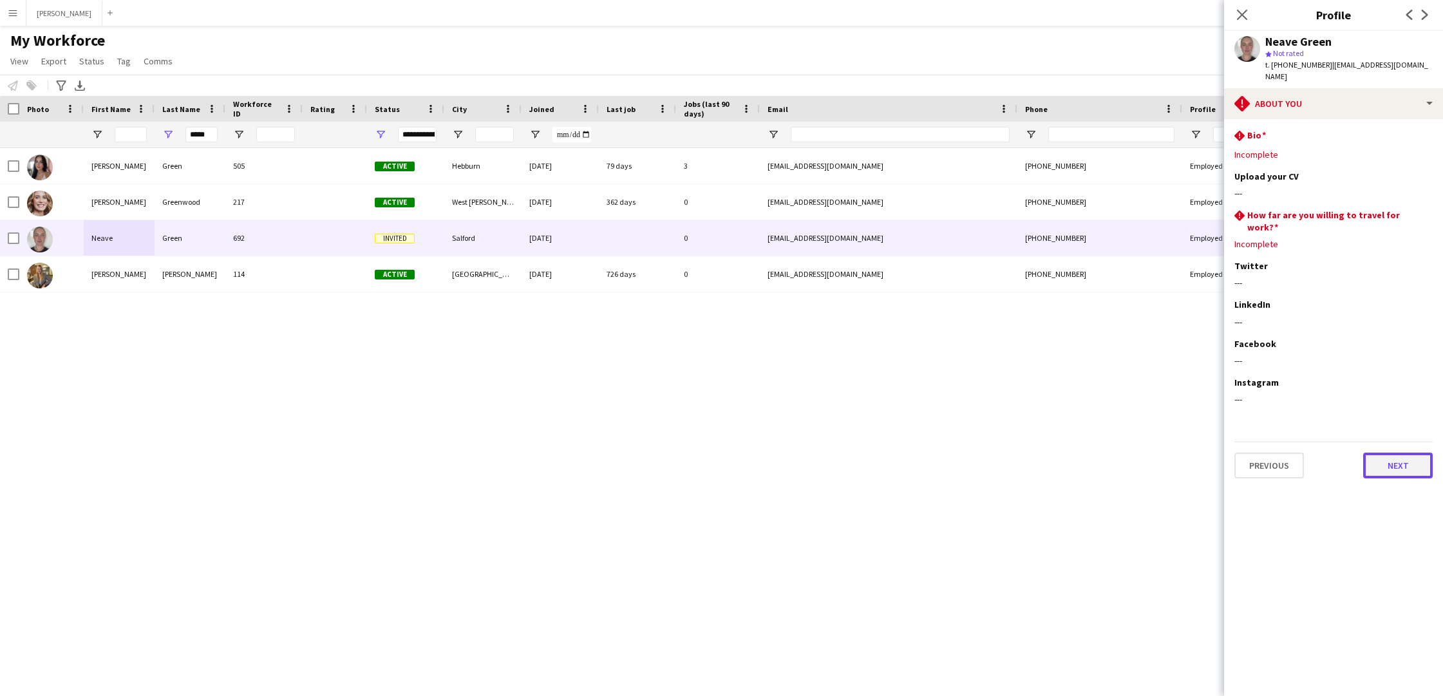
click at [1409, 453] on button "Next" at bounding box center [1398, 466] width 70 height 26
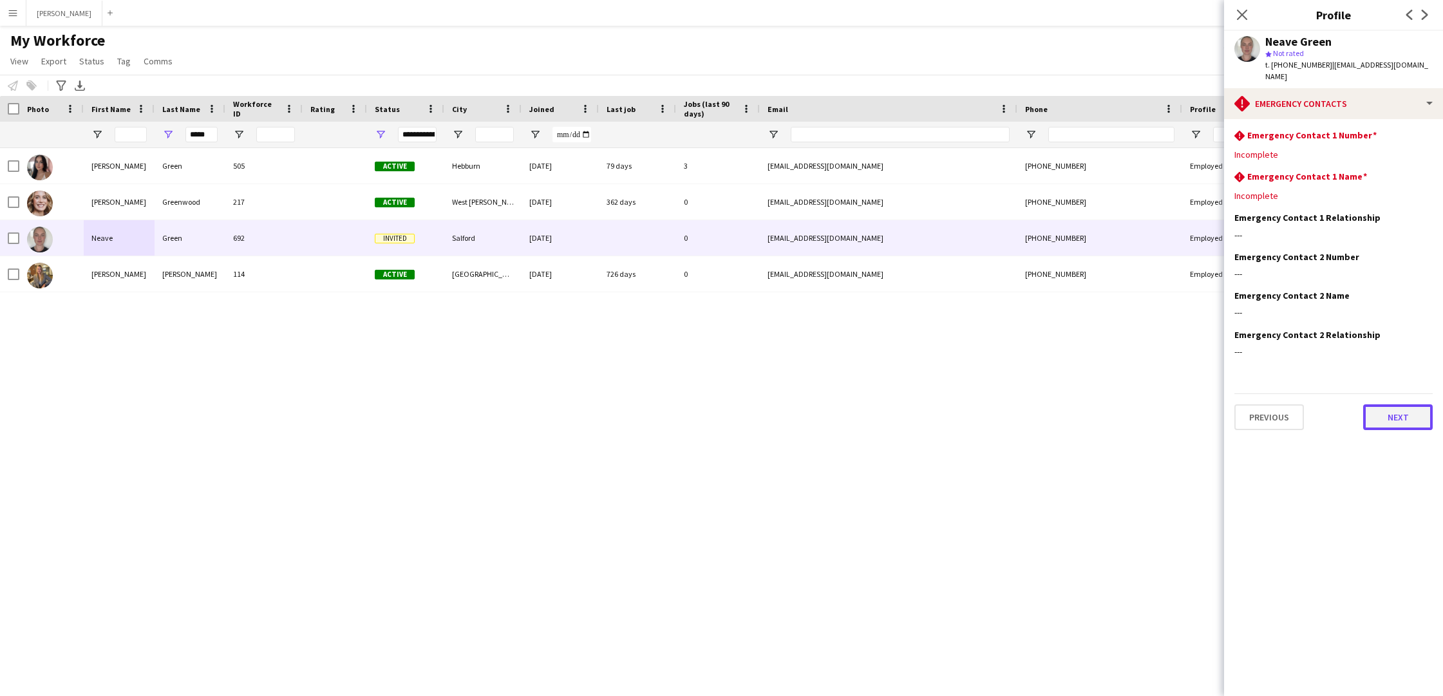
click at [1406, 411] on button "Next" at bounding box center [1398, 417] width 70 height 26
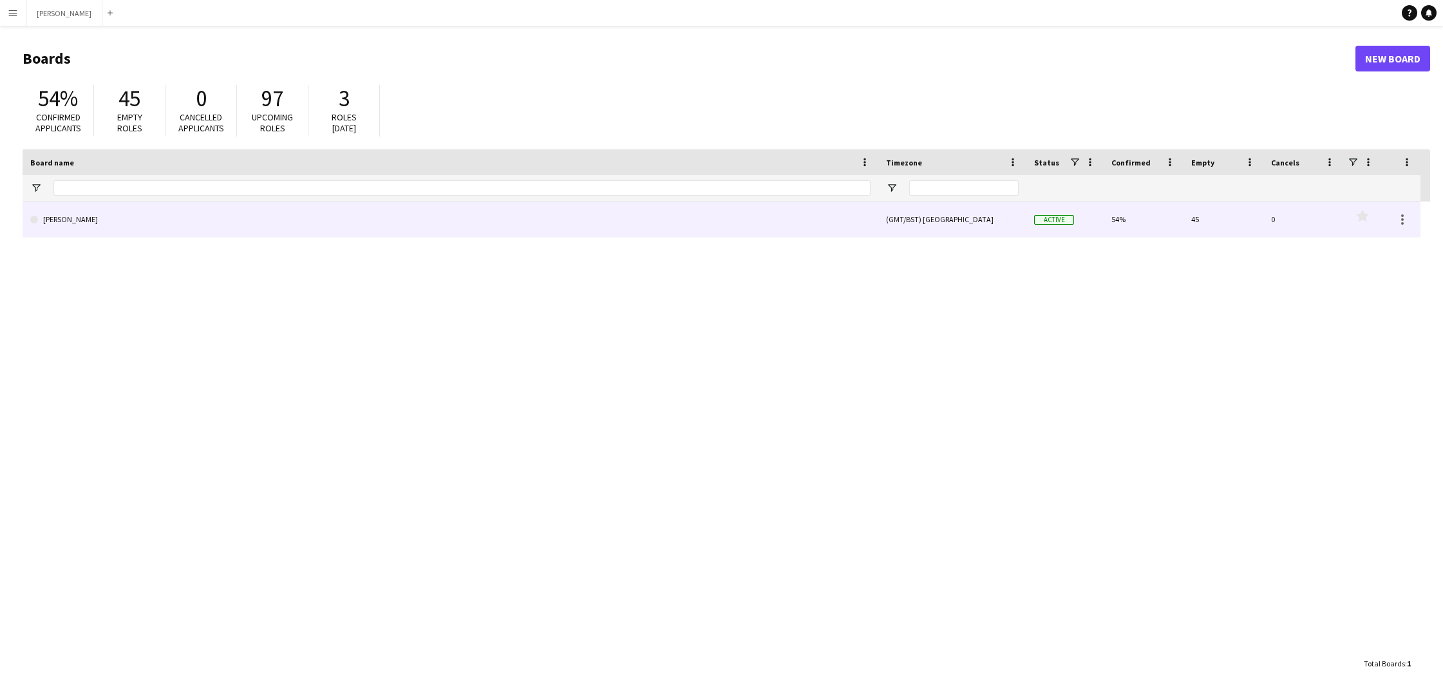
click at [267, 230] on link "[PERSON_NAME]" at bounding box center [450, 220] width 840 height 36
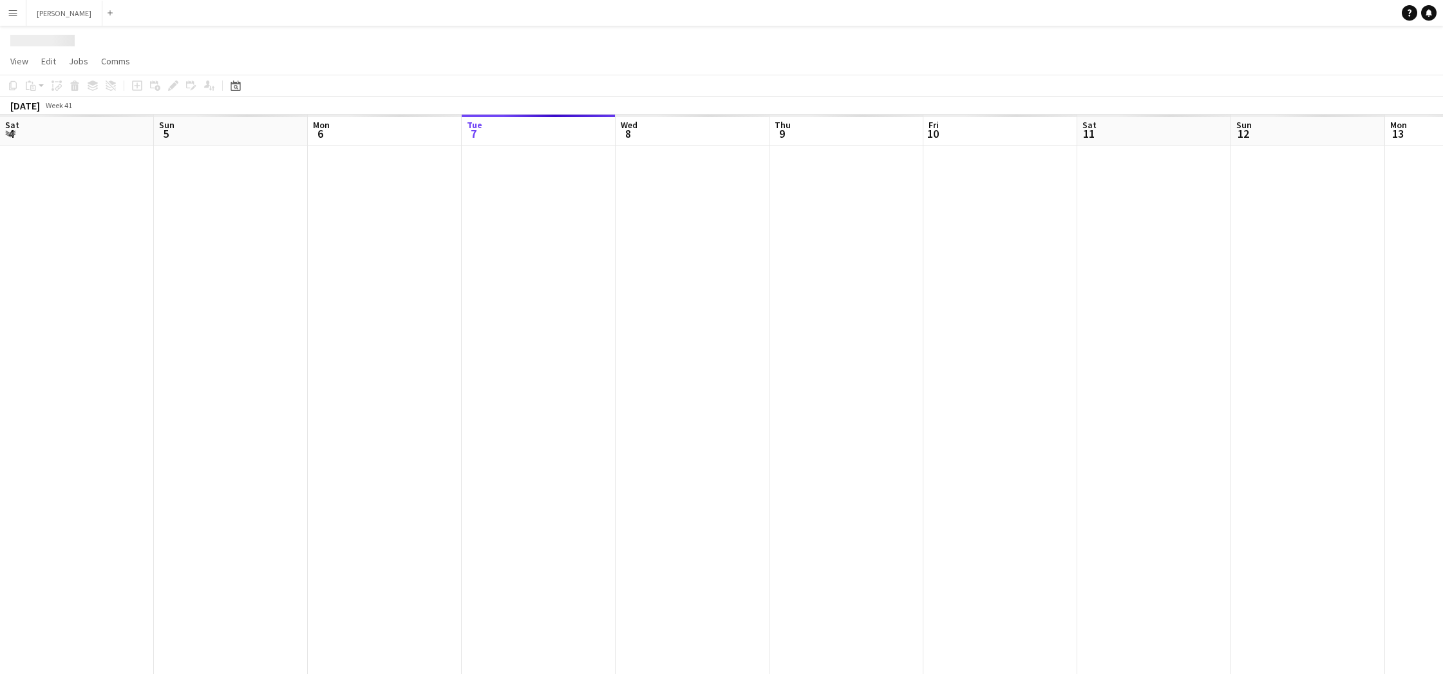
scroll to position [0, 308]
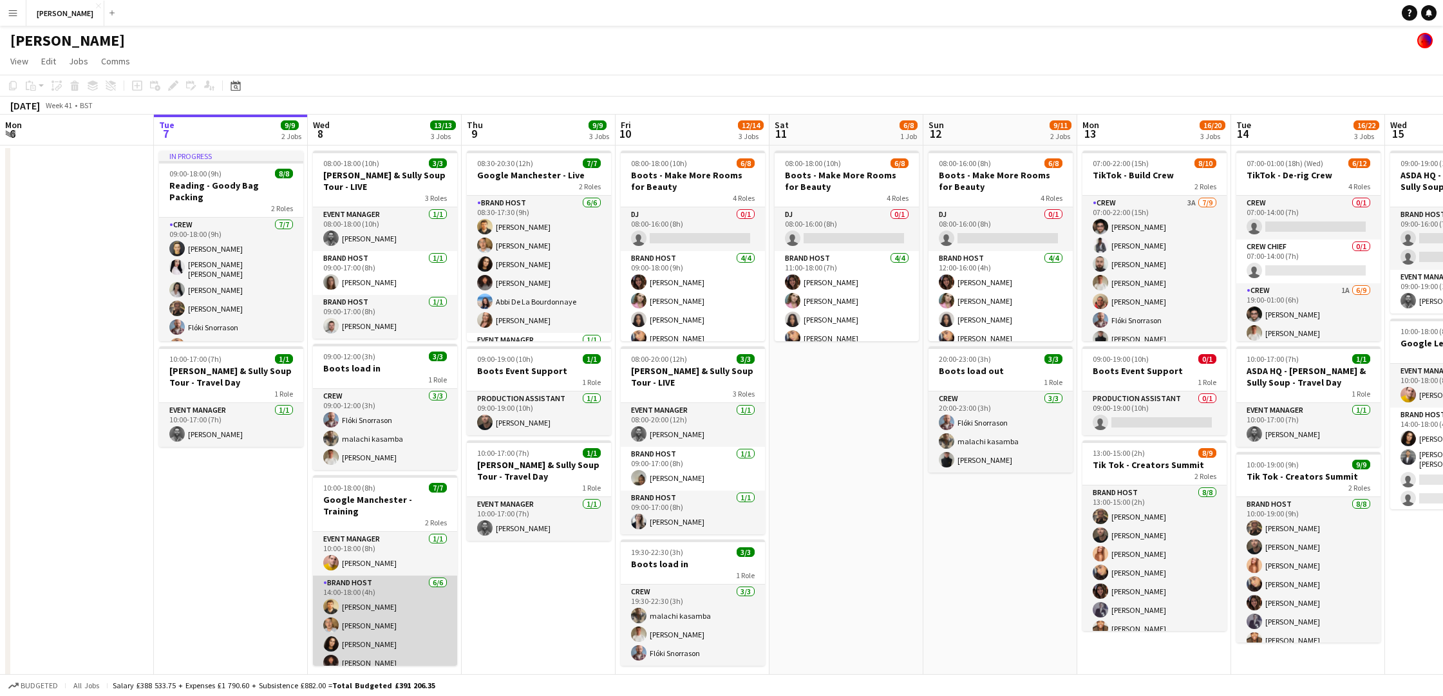
click at [376, 579] on app-card-role "Brand Host 6/6 14:00-18:00 (4h) Nathan Hulman Chris Owen Tillie Amartey Gloria …" at bounding box center [385, 644] width 144 height 137
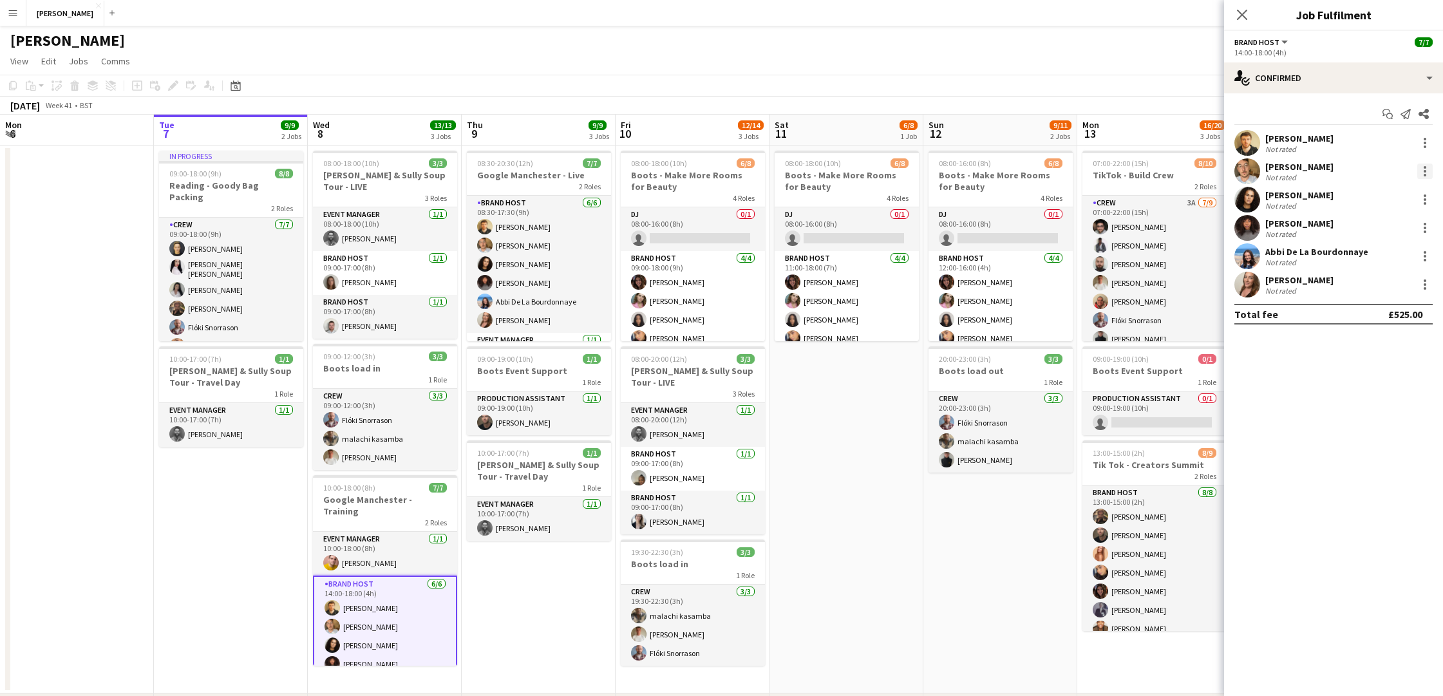
click at [1422, 168] on div at bounding box center [1424, 171] width 15 height 15
click at [1378, 314] on span "Remove" at bounding box center [1361, 318] width 39 height 11
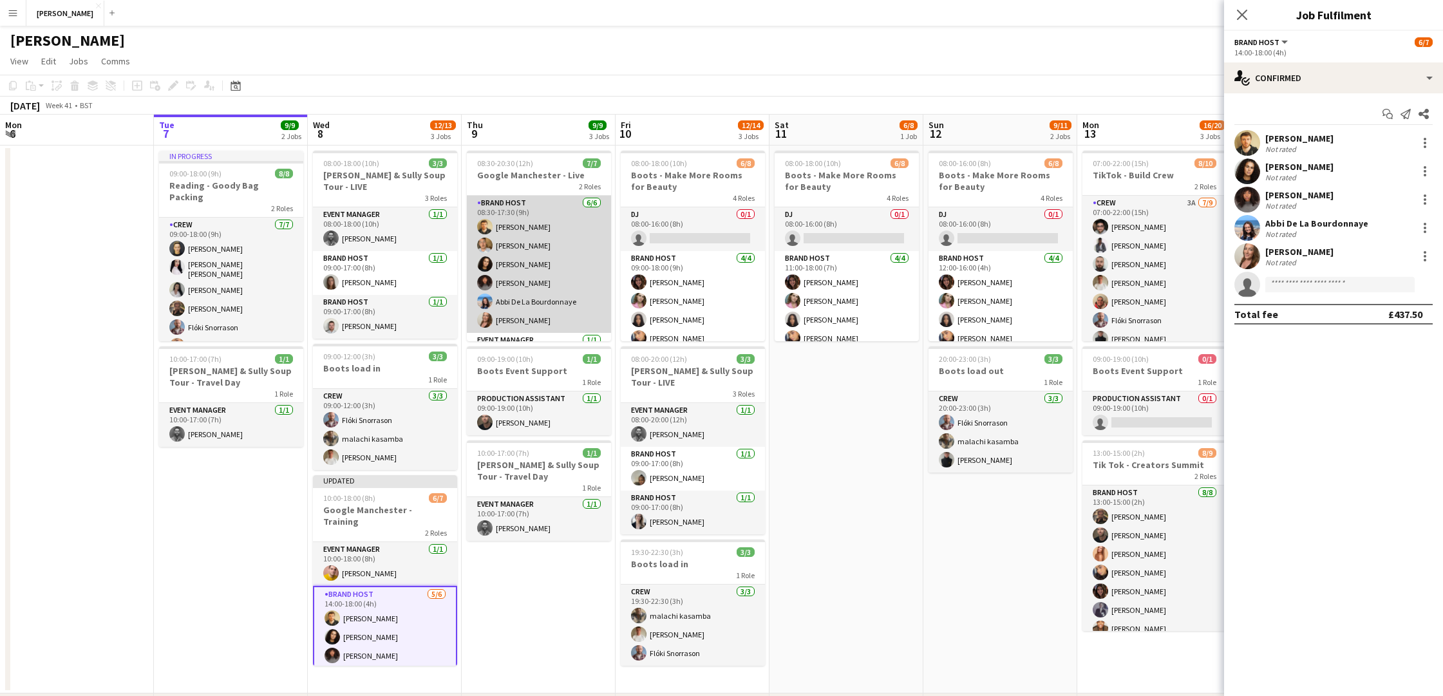
click at [532, 249] on app-card-role "Brand Host 6/6 08:30-17:30 (9h) Nathan Hulman Chris Owen Tillie Amartey Gloria …" at bounding box center [539, 264] width 144 height 137
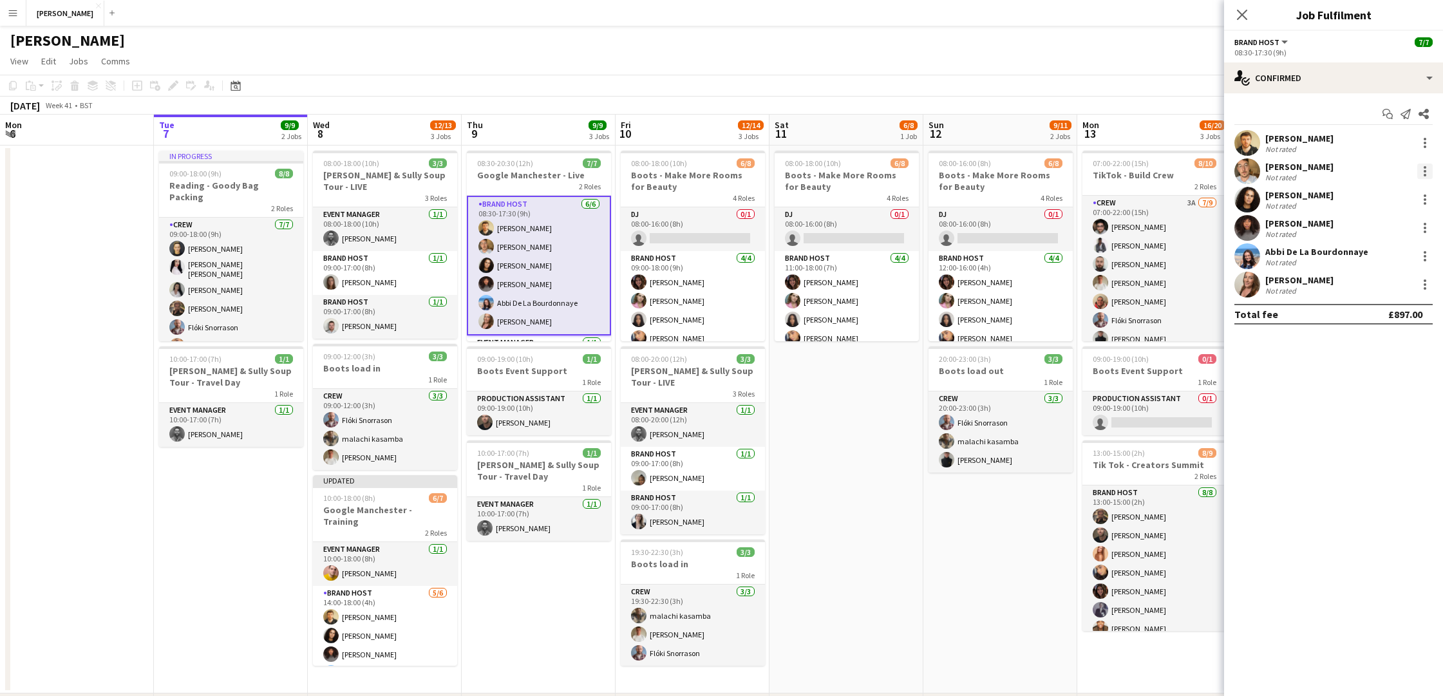
click at [1424, 169] on div at bounding box center [1424, 171] width 15 height 15
click at [1359, 314] on span "Remove" at bounding box center [1361, 318] width 39 height 11
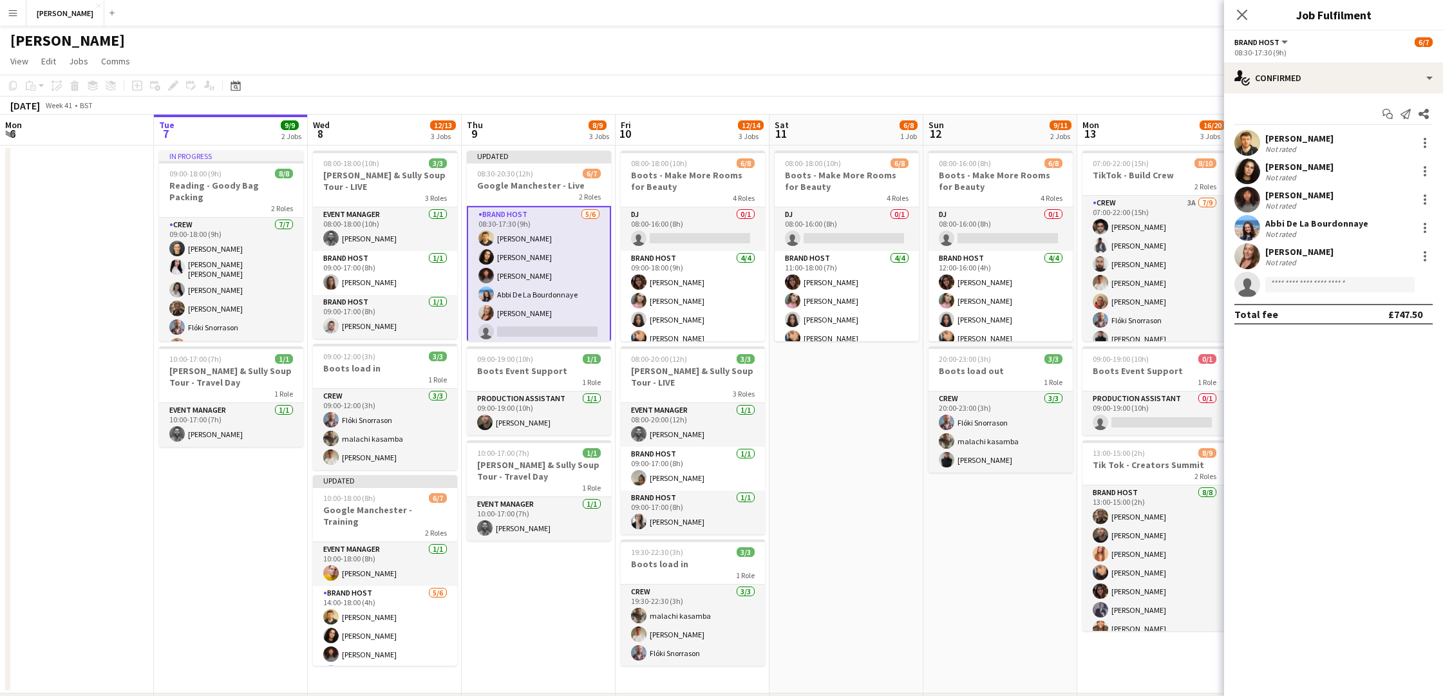
click at [885, 394] on app-date-cell "08:00-18:00 (10h) 6/8 Boots - Make More Rooms for Beauty 4 Roles DJ 0/1 08:00-1…" at bounding box center [846, 420] width 154 height 548
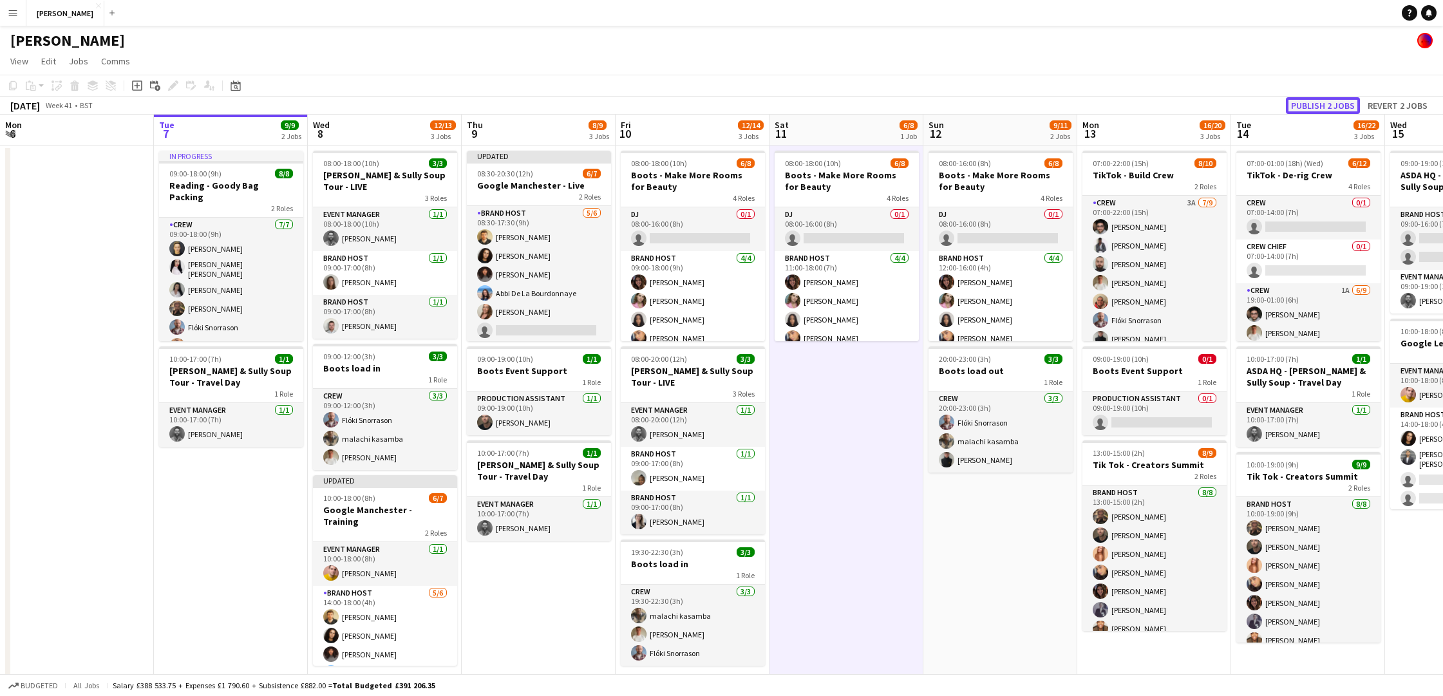
click at [1333, 100] on button "Publish 2 jobs" at bounding box center [1323, 105] width 74 height 17
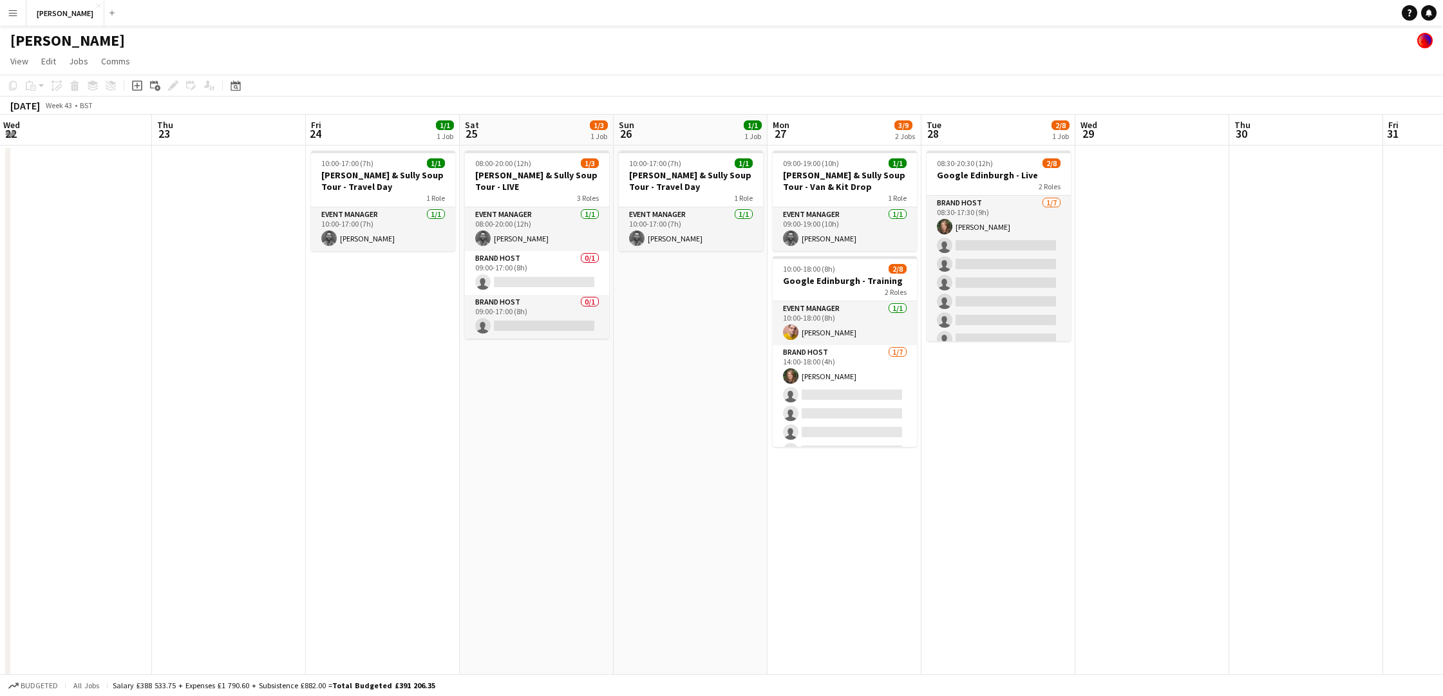
scroll to position [0, 361]
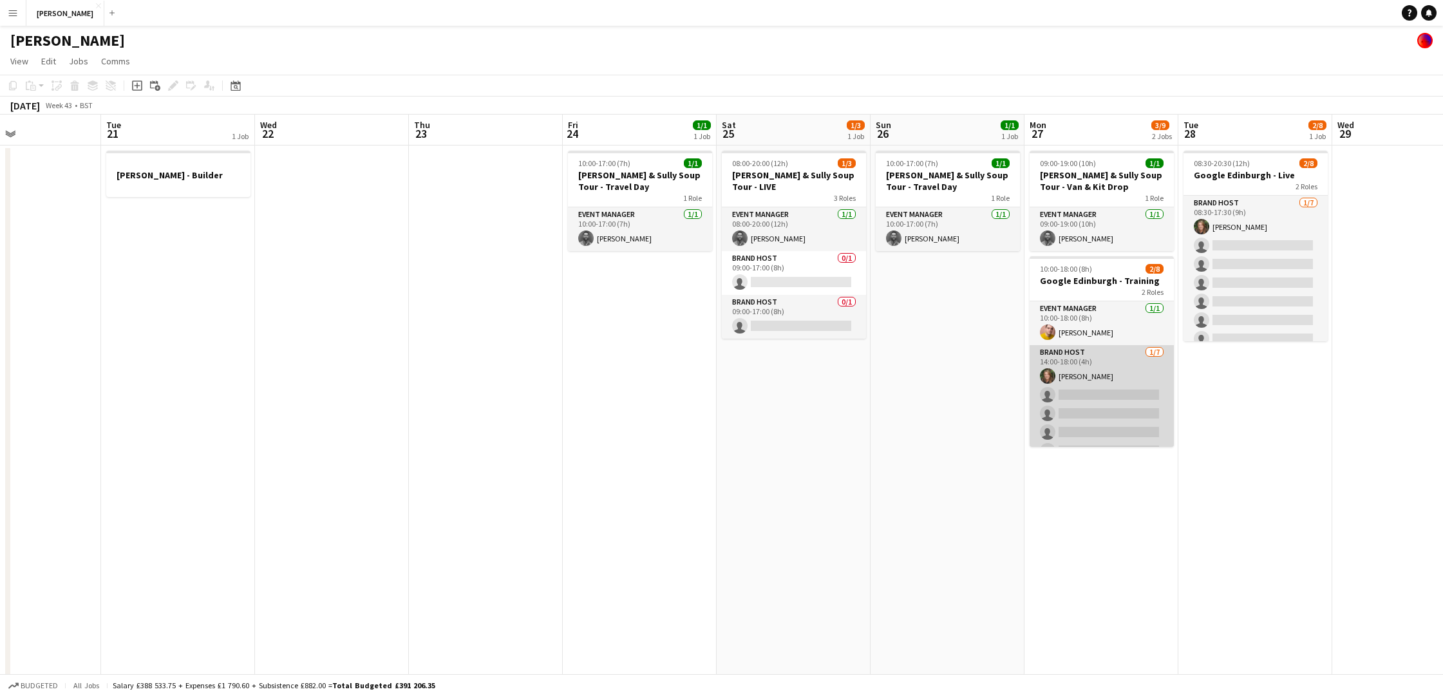
click at [1122, 393] on app-card-role "Brand Host 1/7 14:00-18:00 (4h) Sarah Howley single-neutral-actions single-neut…" at bounding box center [1102, 423] width 144 height 156
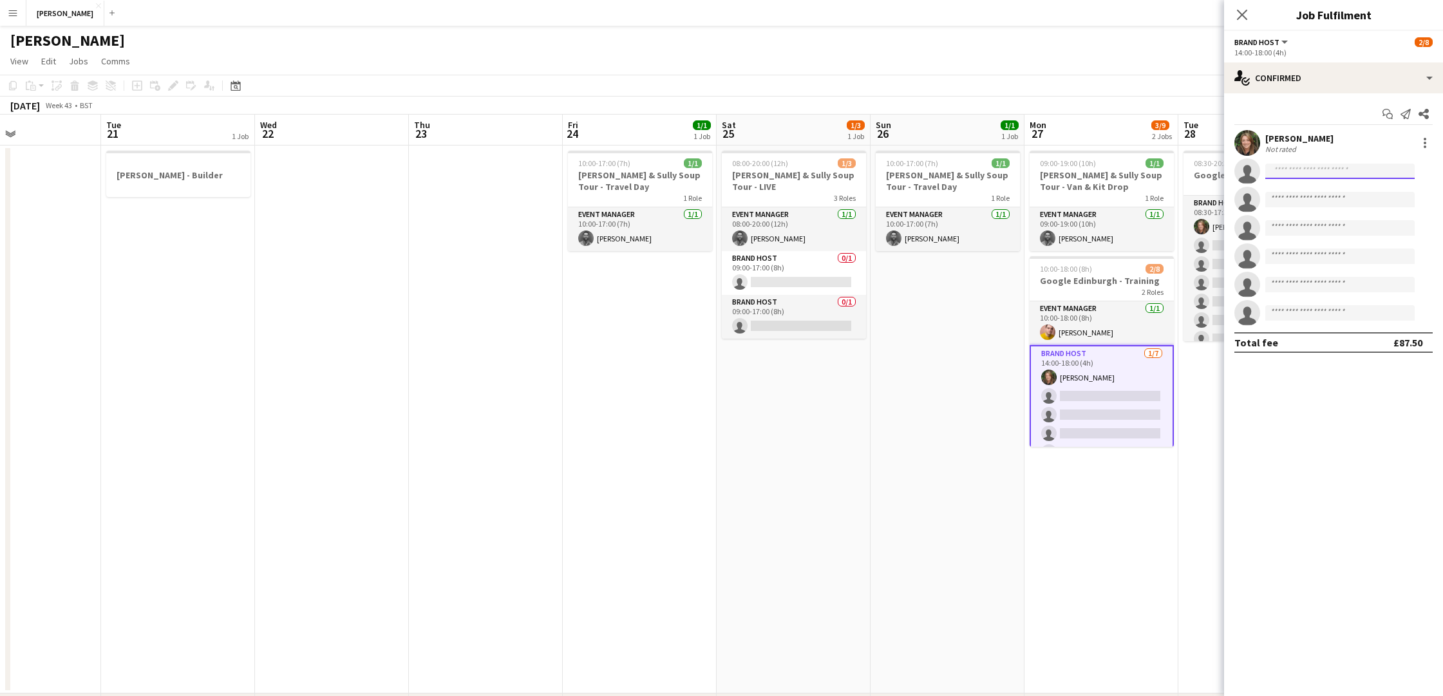
click at [1368, 167] on input at bounding box center [1339, 171] width 149 height 15
type input "****"
click at [1335, 195] on span "[EMAIL_ADDRESS][DOMAIN_NAME]" at bounding box center [1339, 200] width 129 height 10
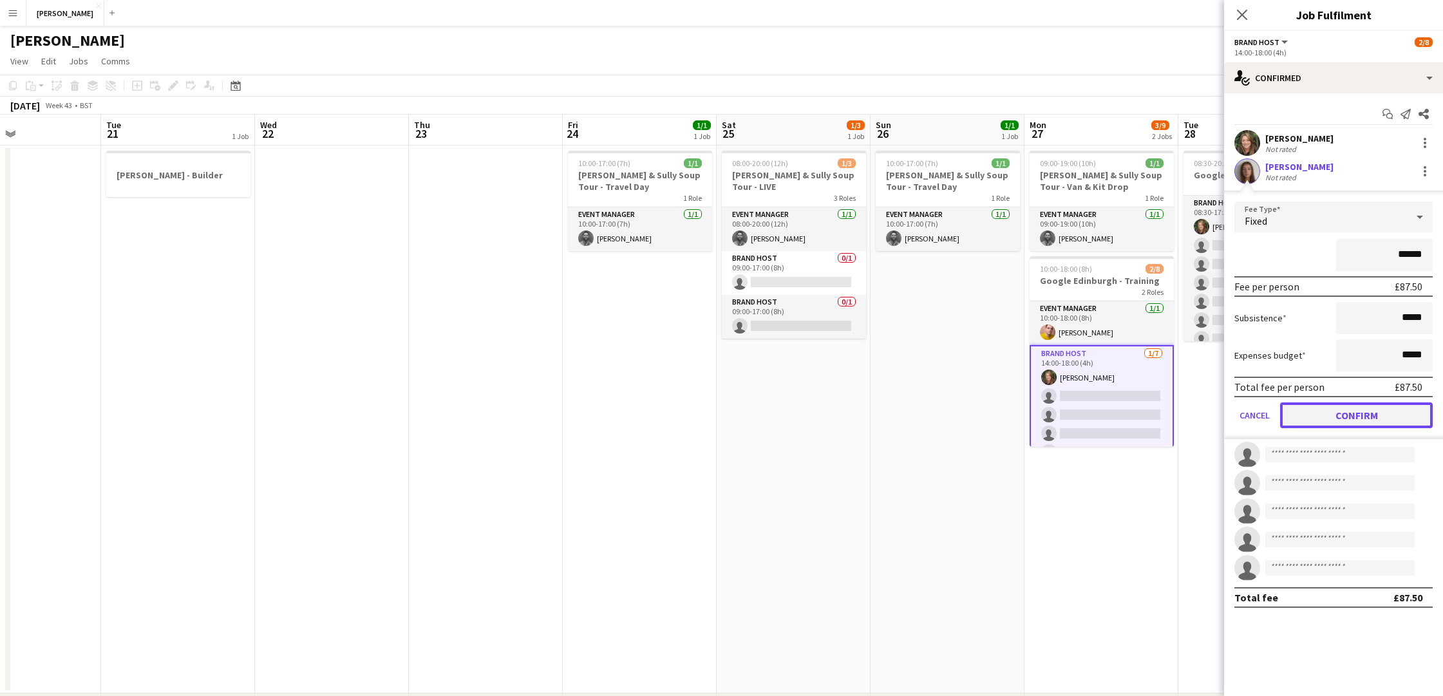
click at [1339, 409] on button "Confirm" at bounding box center [1356, 415] width 153 height 26
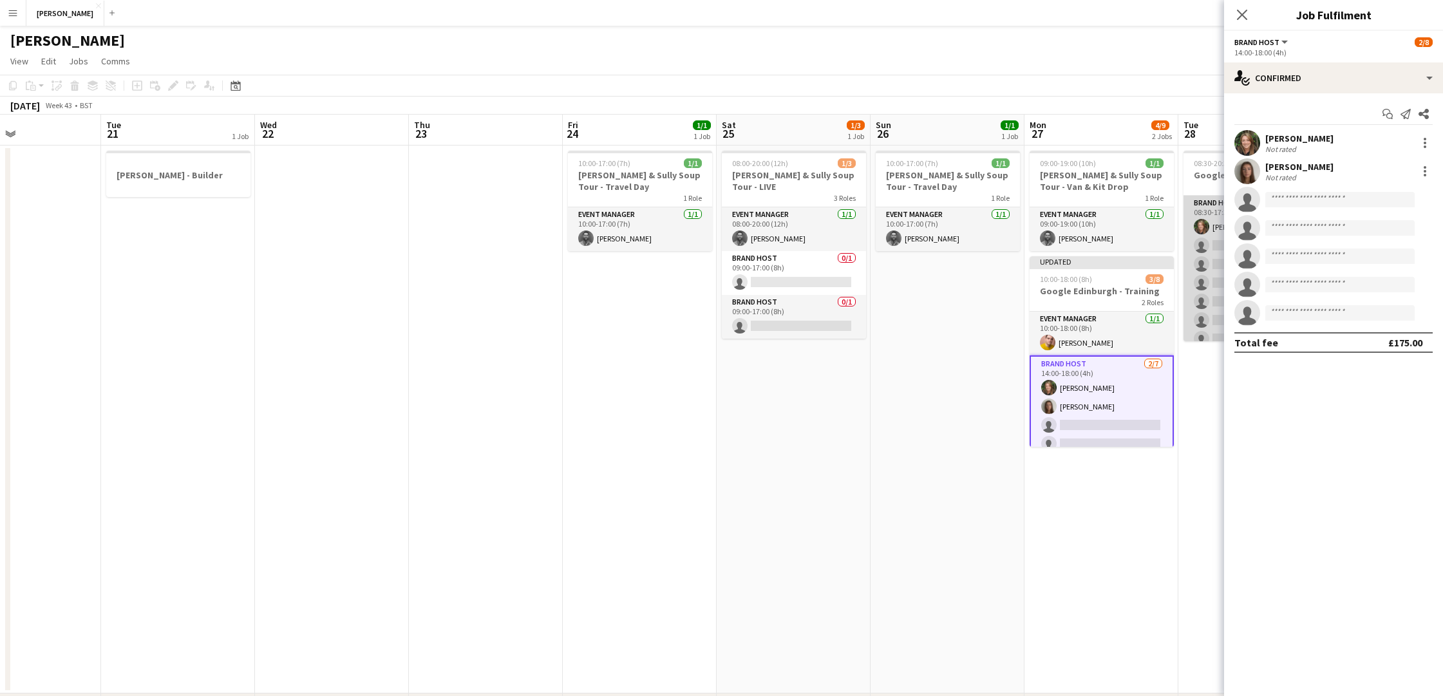
click at [1204, 245] on app-card-role "Brand Host 1/7 08:30-17:30 (9h) Sarah Howley single-neutral-actions single-neut…" at bounding box center [1255, 274] width 144 height 156
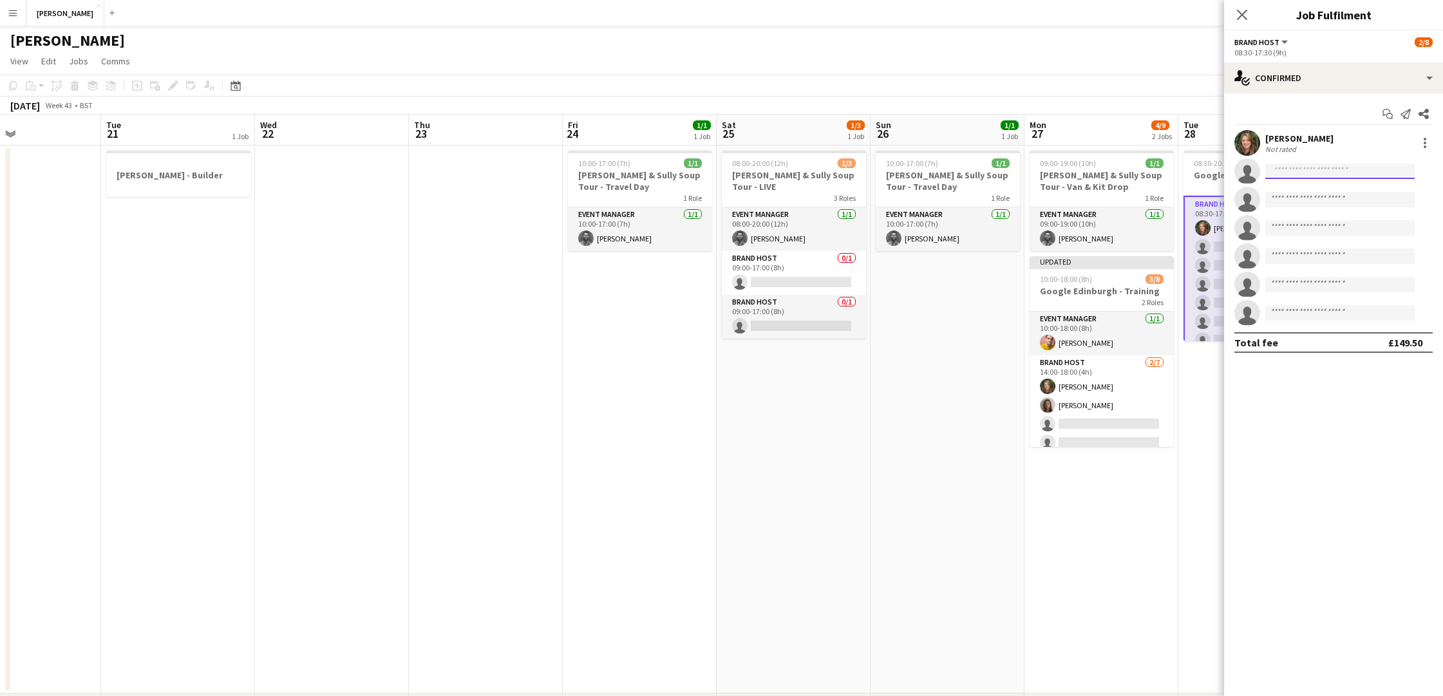
click at [1321, 176] on input at bounding box center [1339, 171] width 149 height 15
type input "****"
click at [1314, 196] on span "[EMAIL_ADDRESS][DOMAIN_NAME]" at bounding box center [1339, 200] width 129 height 10
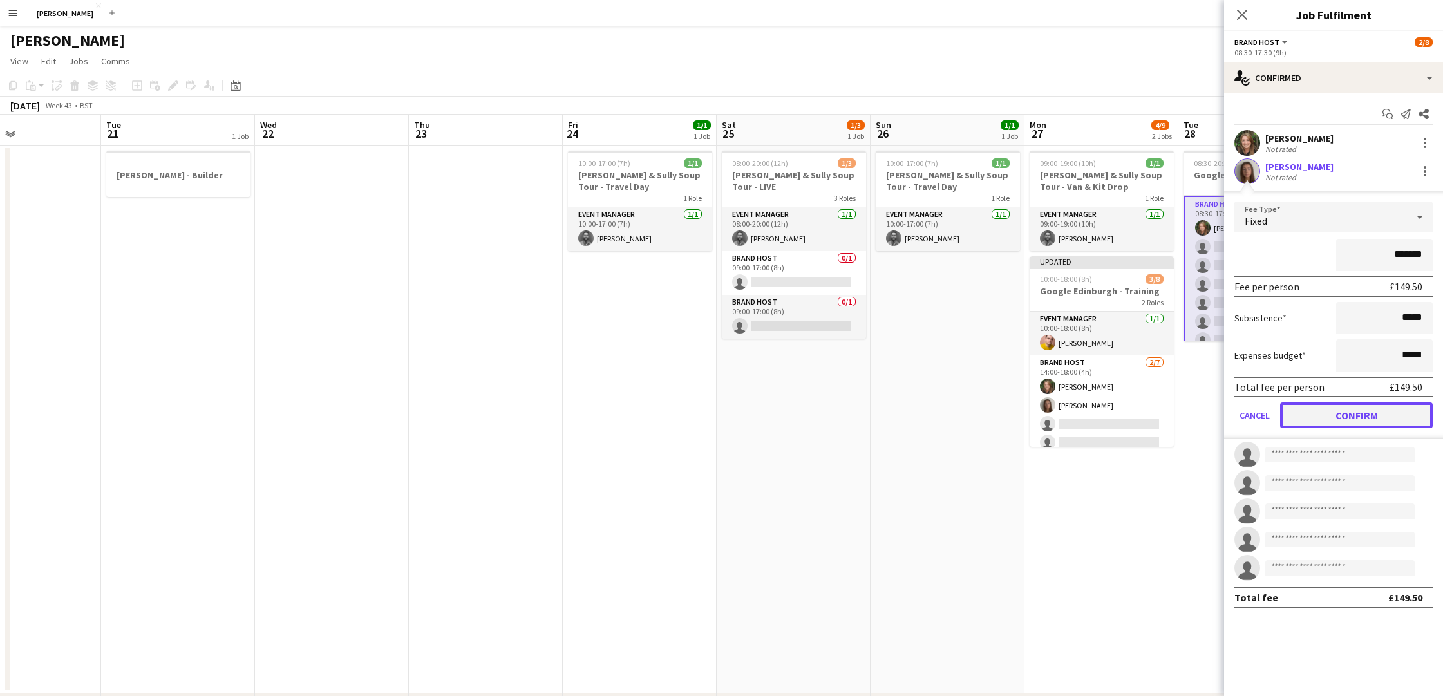
click at [1323, 414] on button "Confirm" at bounding box center [1356, 415] width 153 height 26
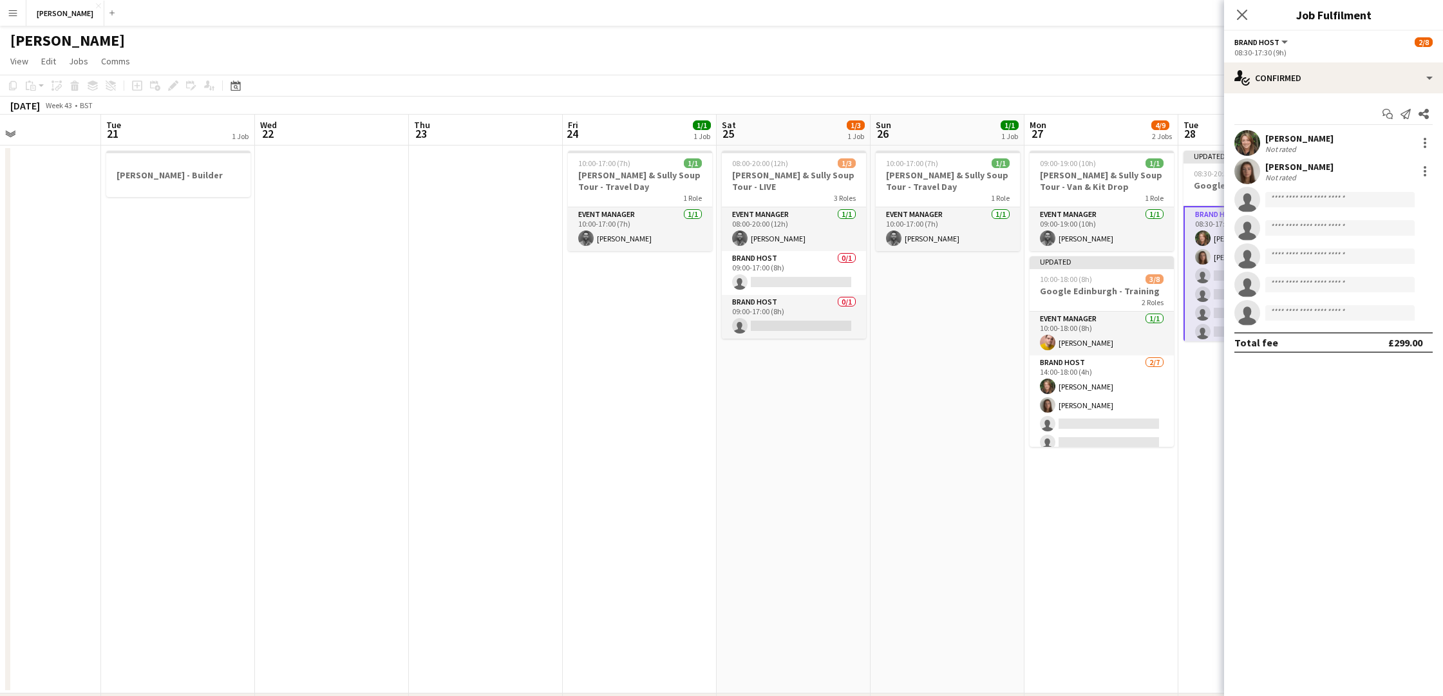
click at [1199, 401] on app-date-cell "Updated 08:30-20:30 (12h) 3/8 Google Edinburgh - Live 2 Roles Brand Host 2/7 08…" at bounding box center [1255, 420] width 154 height 548
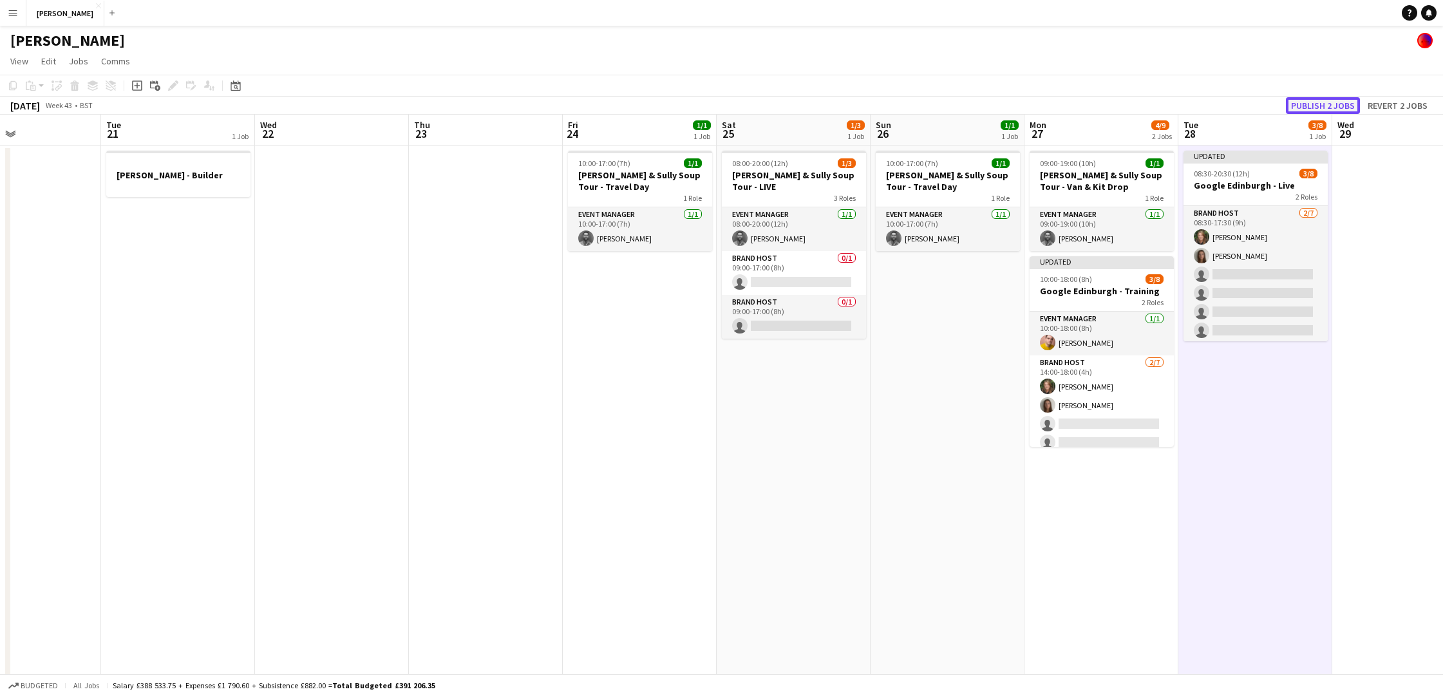
click at [1331, 103] on button "Publish 2 jobs" at bounding box center [1323, 105] width 74 height 17
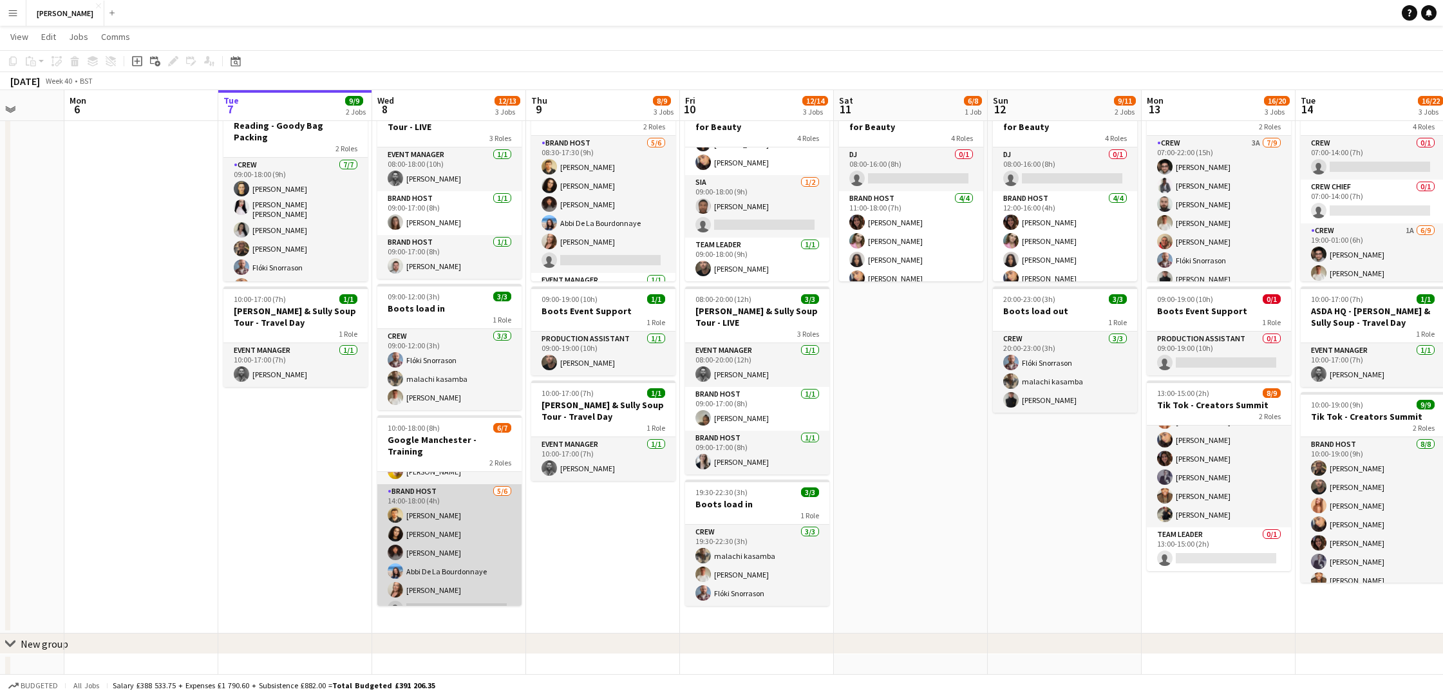
scroll to position [32, 0]
